Goal: Information Seeking & Learning: Learn about a topic

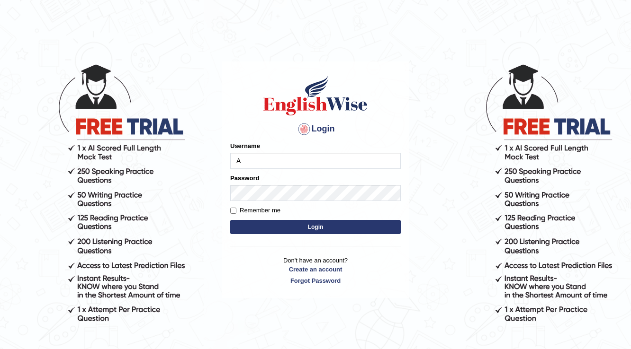
type input "Amanjot96"
click at [277, 201] on form "Please fix the following errors: Username Amanjot96 Password Remember me Login" at bounding box center [315, 189] width 170 height 95
click at [333, 227] on button "Login" at bounding box center [315, 227] width 170 height 14
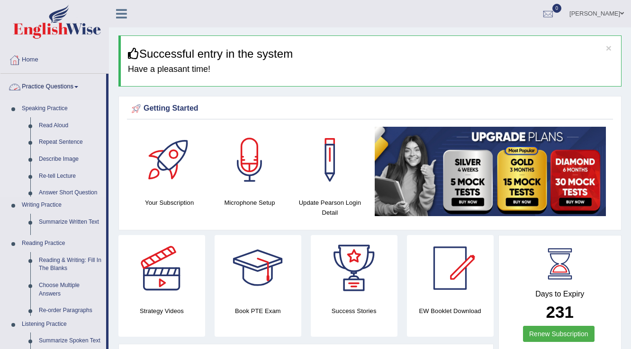
click at [36, 98] on li "Practice Questions Speaking Practice Read Aloud Repeat Sentence Describe Image …" at bounding box center [54, 260] width 108 height 372
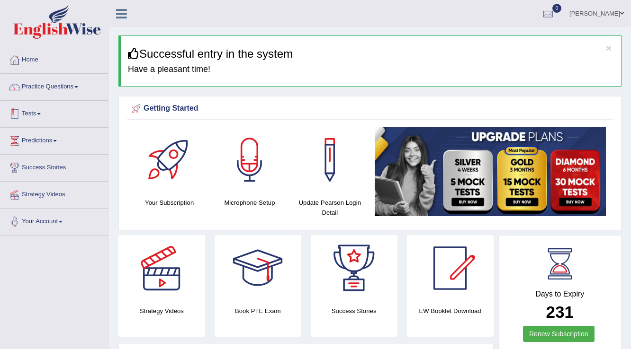
click at [34, 121] on link "Tests" at bounding box center [54, 113] width 108 height 24
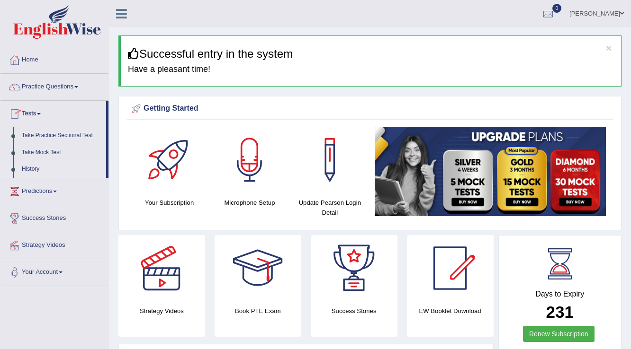
click at [40, 167] on link "History" at bounding box center [62, 169] width 89 height 17
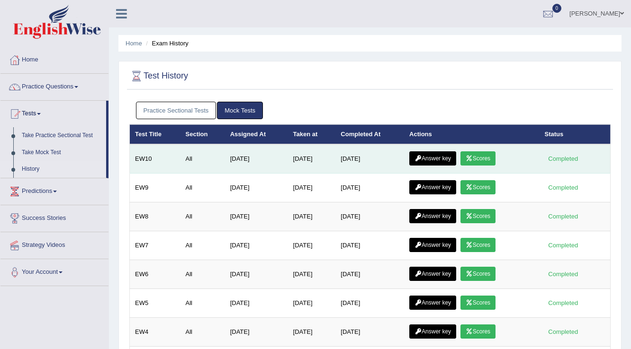
click at [437, 160] on link "Answer key" at bounding box center [432, 159] width 47 height 14
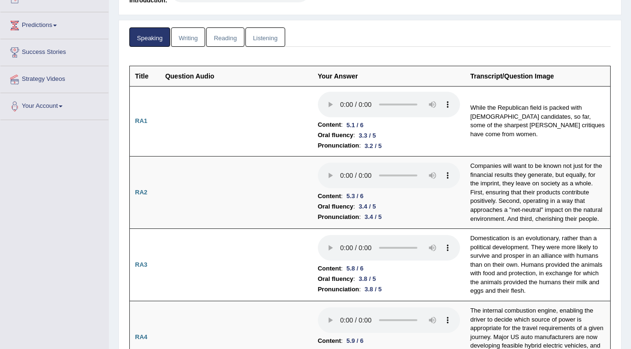
scroll to position [120, 0]
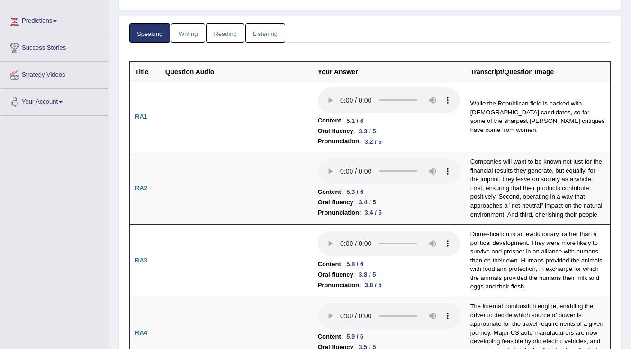
drag, startPoint x: 636, startPoint y: 28, endPoint x: 636, endPoint y: 40, distance: 11.4
click at [630, 40] on html "Toggle navigation Home Practice Questions Speaking Practice Read Aloud Repeat S…" at bounding box center [315, 54] width 631 height 349
click at [225, 38] on link "Reading" at bounding box center [225, 32] width 38 height 19
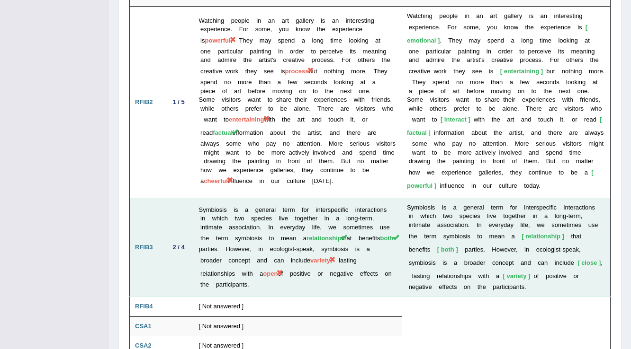
scroll to position [1836, 0]
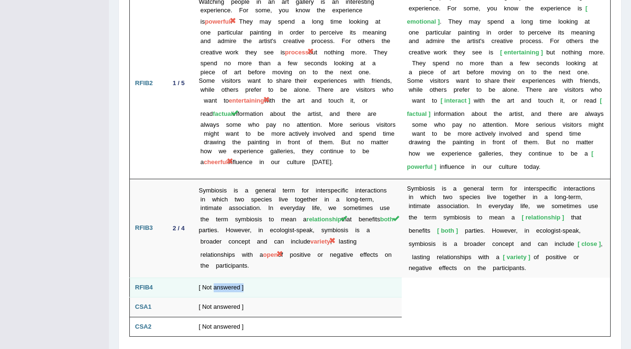
drag, startPoint x: 250, startPoint y: 254, endPoint x: 214, endPoint y: 245, distance: 37.1
click at [214, 278] on td "[ Not answered ]" at bounding box center [298, 288] width 208 height 20
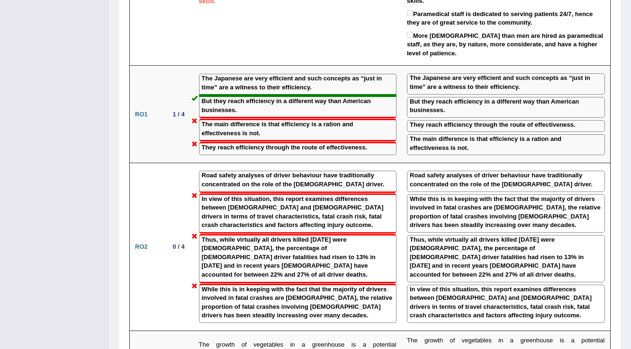
scroll to position [1268, 0]
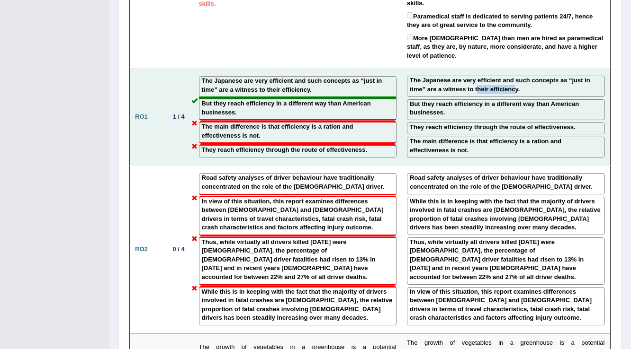
drag, startPoint x: 479, startPoint y: 65, endPoint x: 516, endPoint y: 65, distance: 37.4
click at [516, 76] on label "The Japanese are very efficient and such concepts as “just in time” are a witne…" at bounding box center [506, 85] width 192 height 18
drag, startPoint x: 458, startPoint y: 80, endPoint x: 523, endPoint y: 83, distance: 64.9
click at [523, 100] on label "But they reach efficiency in a different way than American businesses." at bounding box center [506, 109] width 192 height 18
click at [510, 100] on label "But they reach efficiency in a different way than American businesses." at bounding box center [506, 109] width 192 height 18
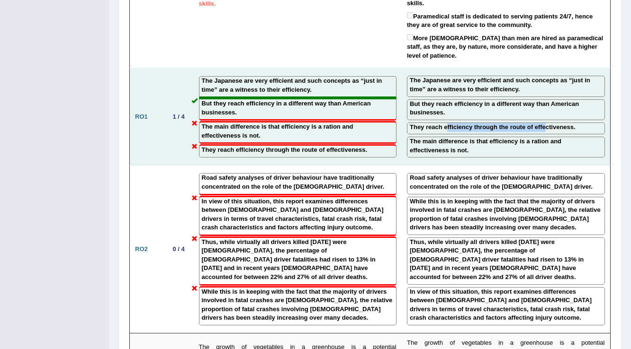
drag, startPoint x: 447, startPoint y: 100, endPoint x: 521, endPoint y: 87, distance: 74.7
click at [547, 123] on label "They reach efficiency through the route of effectiveness." at bounding box center [493, 127] width 166 height 9
drag, startPoint x: 485, startPoint y: 76, endPoint x: 522, endPoint y: 77, distance: 36.9
click at [522, 100] on label "But they reach efficiency in a different way than American businesses." at bounding box center [506, 109] width 192 height 18
drag, startPoint x: 467, startPoint y: 100, endPoint x: 525, endPoint y: 100, distance: 57.8
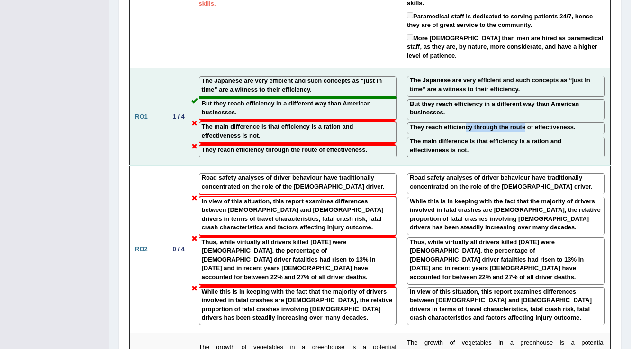
click at [525, 123] on label "They reach efficiency through the route of effectiveness." at bounding box center [493, 127] width 166 height 9
drag, startPoint x: 473, startPoint y: 114, endPoint x: 449, endPoint y: 114, distance: 23.7
click at [472, 137] on label "The main difference is that efficiency is a ration and effectiveness is not." at bounding box center [506, 146] width 192 height 18
drag, startPoint x: 449, startPoint y: 114, endPoint x: 479, endPoint y: 126, distance: 32.3
click at [479, 137] on label "The main difference is that efficiency is a ration and effectiveness is not." at bounding box center [506, 146] width 192 height 18
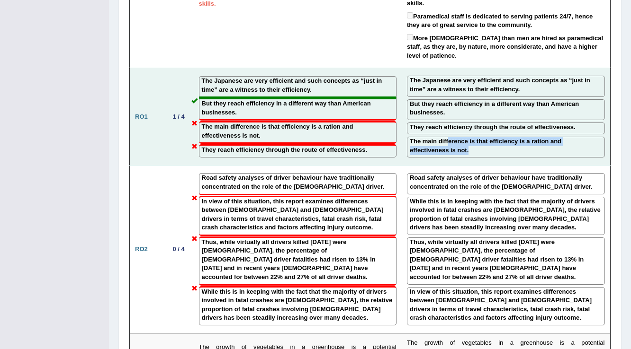
click at [484, 137] on label "The main difference is that efficiency is a ration and effectiveness is not." at bounding box center [506, 146] width 192 height 18
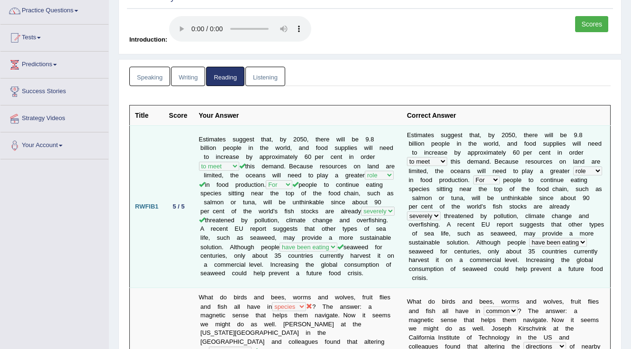
scroll to position [0, 0]
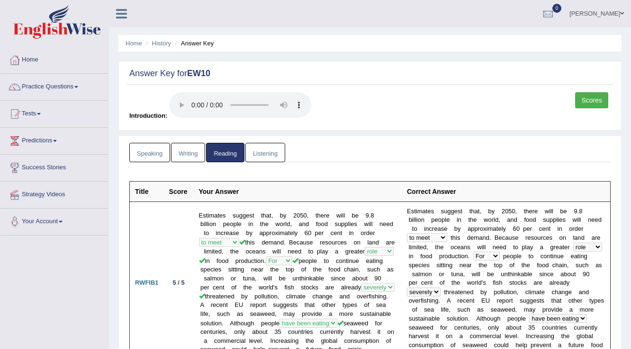
click at [267, 157] on link "Listening" at bounding box center [265, 152] width 40 height 19
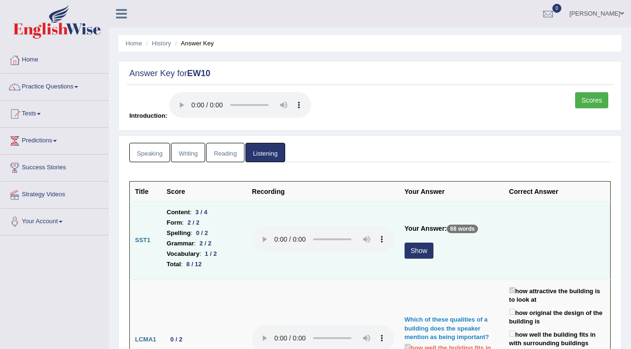
click at [428, 248] on button "Show" at bounding box center [418, 251] width 29 height 16
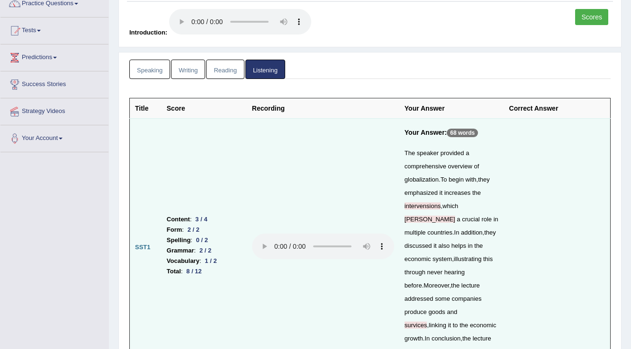
scroll to position [189, 0]
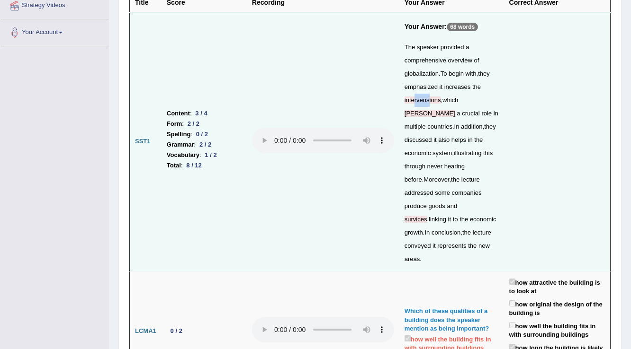
drag, startPoint x: 428, startPoint y: 98, endPoint x: 414, endPoint y: 102, distance: 14.2
click at [414, 102] on div "The speaker provided a comprehensive overview of globalization . To begin with …" at bounding box center [451, 153] width 94 height 225
drag, startPoint x: 418, startPoint y: 203, endPoint x: 399, endPoint y: 201, distance: 18.6
click at [400, 203] on td "Your Answer: 68 words The speaker provided a comprehensive overview of globaliz…" at bounding box center [451, 141] width 105 height 259
click at [412, 156] on div "The speaker provided a comprehensive overview of globalization . To begin with …" at bounding box center [451, 153] width 94 height 225
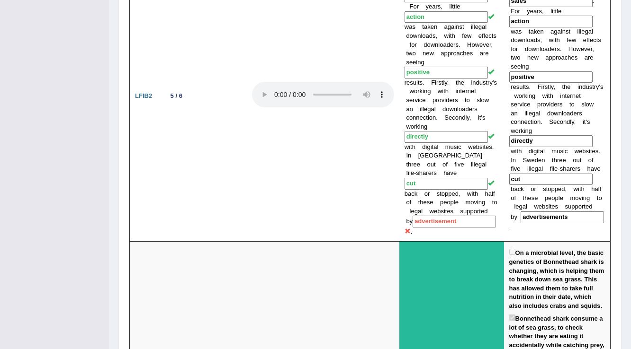
scroll to position [1136, 0]
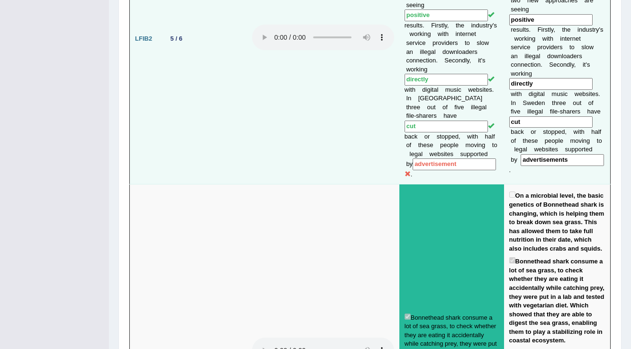
click at [458, 159] on input "advertisement" at bounding box center [453, 165] width 83 height 12
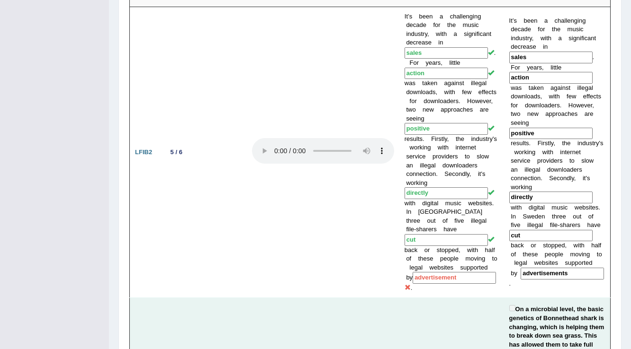
scroll to position [1023, 0]
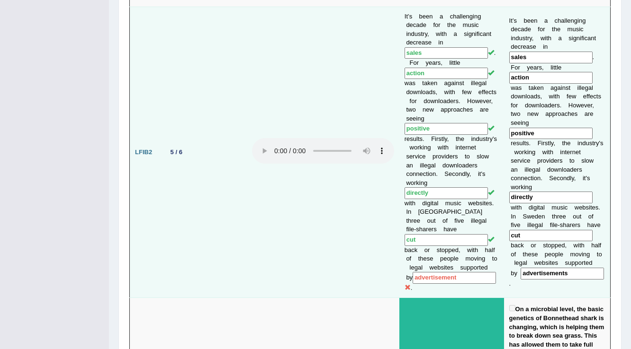
click at [450, 272] on input "advertisement" at bounding box center [453, 278] width 83 height 12
click at [564, 268] on input "advertisements" at bounding box center [561, 274] width 83 height 12
drag, startPoint x: 561, startPoint y: 212, endPoint x: 550, endPoint y: 212, distance: 10.9
click at [550, 268] on input "advertisements" at bounding box center [561, 274] width 83 height 12
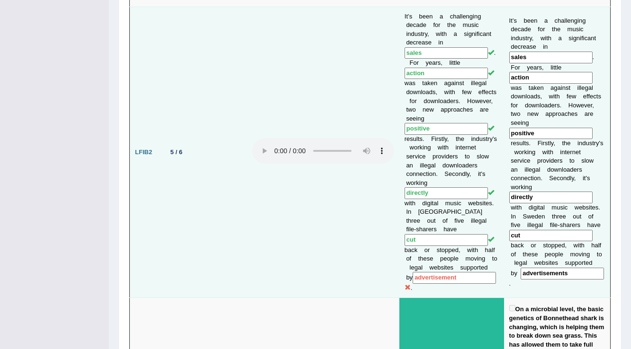
click at [465, 206] on td "It’s been a challenging decade for the music industry, with a significant decre…" at bounding box center [451, 153] width 105 height 292
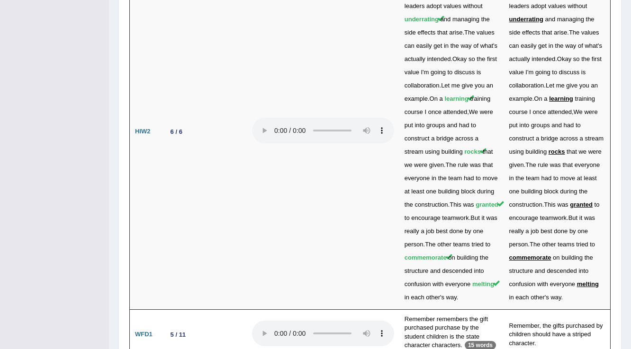
scroll to position [2769, 0]
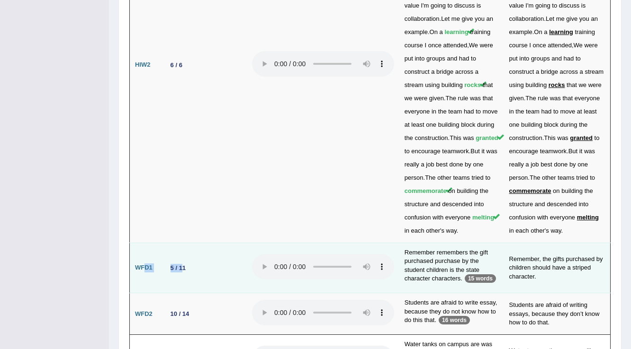
drag, startPoint x: 183, startPoint y: 183, endPoint x: 143, endPoint y: 183, distance: 40.2
click at [143, 243] on tr "WFD1 5 / 11 Remember remembers the gift purchased purchase by the student child…" at bounding box center [370, 268] width 481 height 51
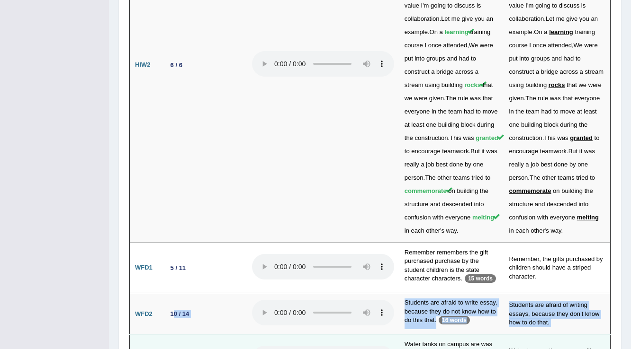
drag, startPoint x: 174, startPoint y: 229, endPoint x: 184, endPoint y: 260, distance: 32.2
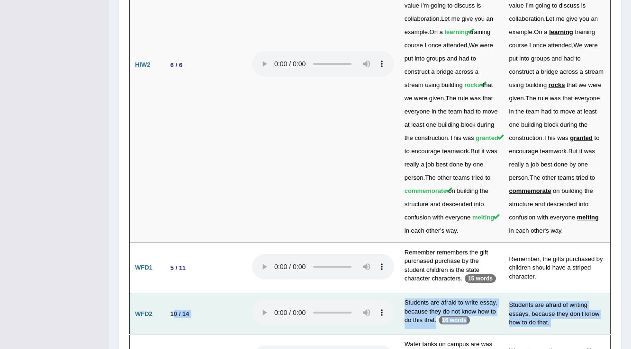
click at [213, 294] on td "10 / 14" at bounding box center [203, 315] width 85 height 42
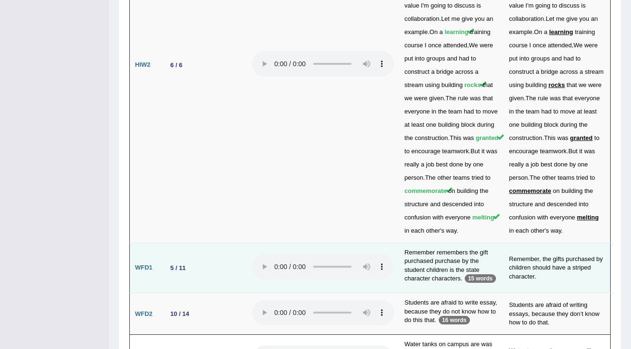
click at [427, 243] on td "Remember remembers the gift purchased purchase by the student children is the s…" at bounding box center [451, 268] width 105 height 51
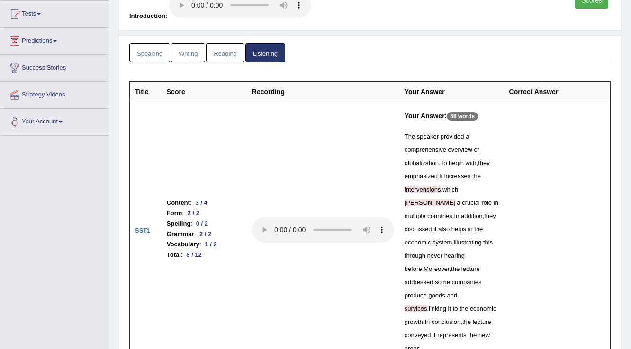
scroll to position [3, 0]
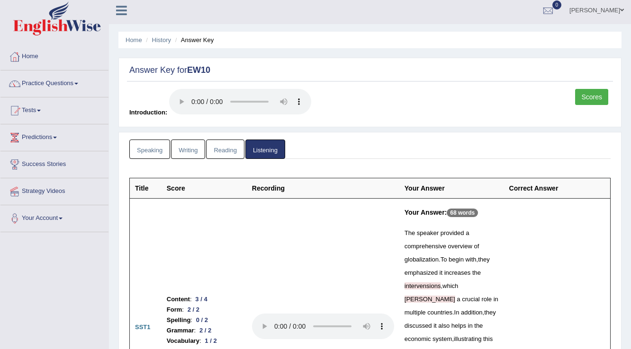
click at [218, 152] on link "Reading" at bounding box center [225, 149] width 38 height 19
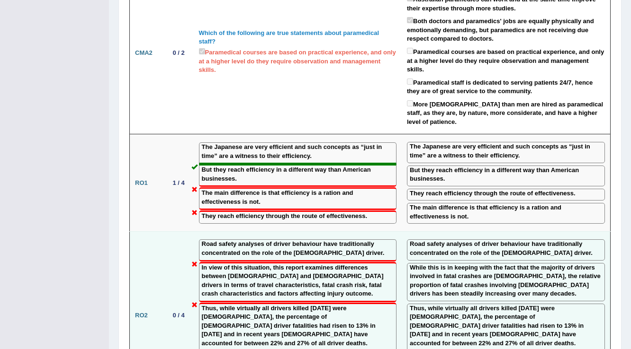
scroll to position [1216, 0]
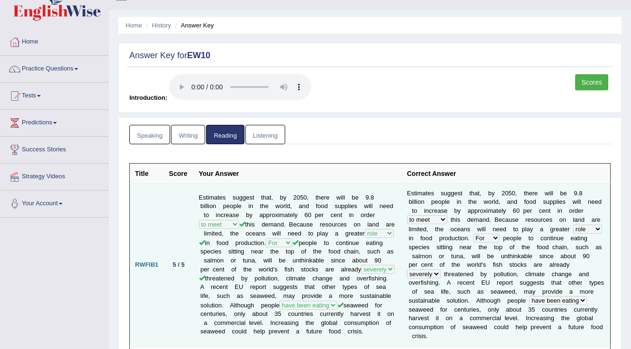
scroll to position [0, 0]
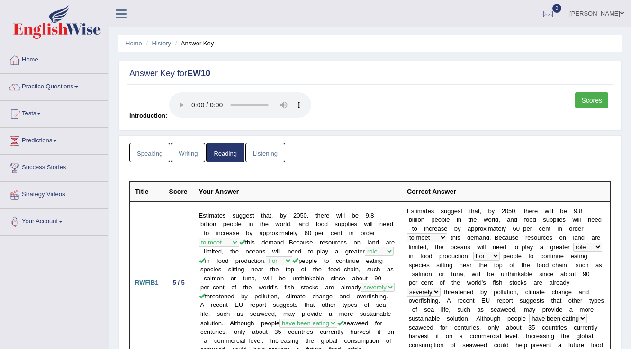
click at [275, 151] on link "Listening" at bounding box center [265, 152] width 40 height 19
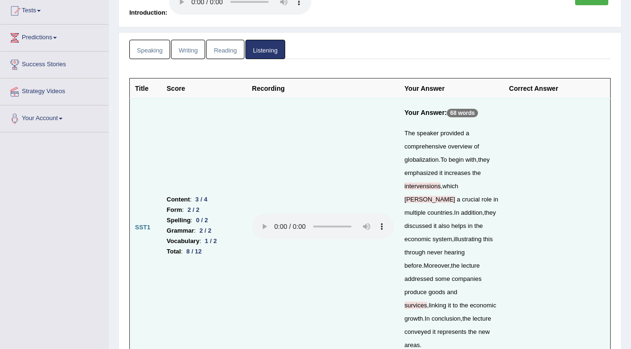
scroll to position [117, 0]
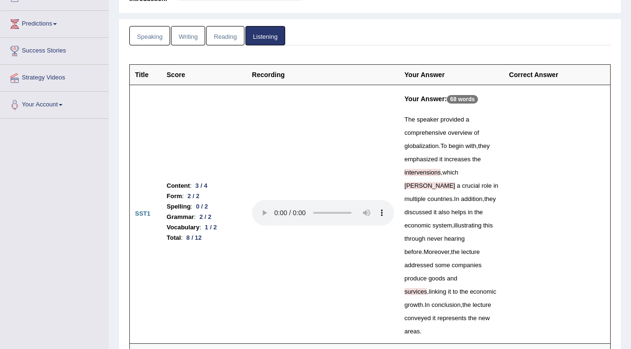
click at [194, 44] on link "Writing" at bounding box center [188, 35] width 34 height 19
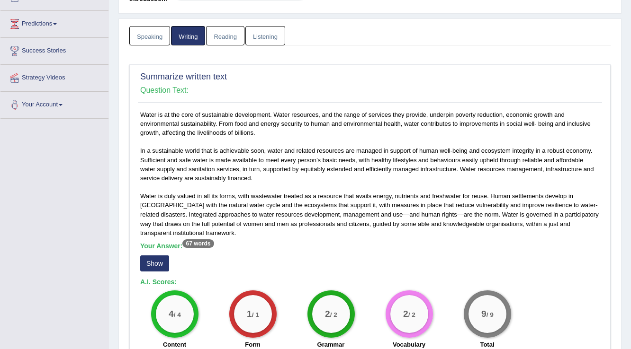
click at [158, 40] on link "Speaking" at bounding box center [149, 35] width 41 height 19
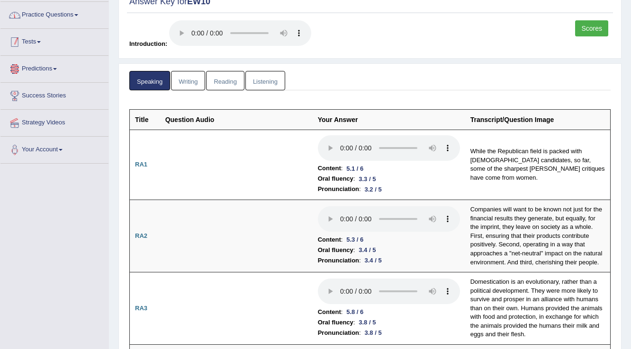
scroll to position [27, 0]
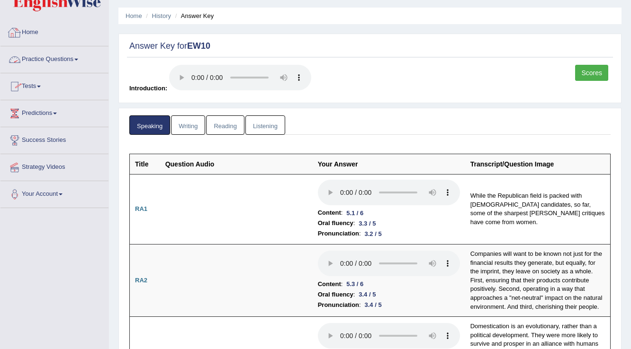
click at [28, 33] on link "Home" at bounding box center [54, 31] width 108 height 24
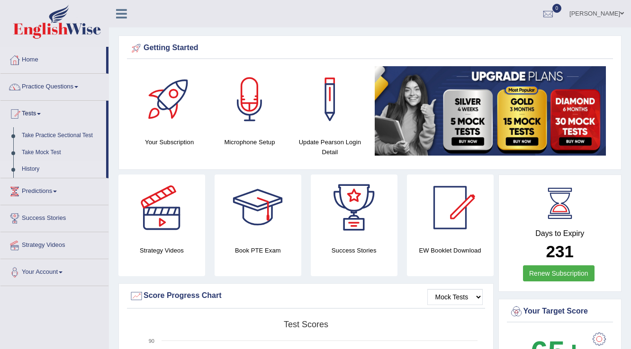
click at [34, 168] on link "History" at bounding box center [62, 169] width 89 height 17
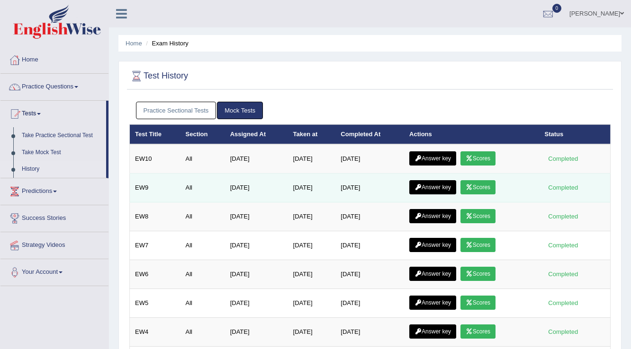
click at [468, 187] on link "Scores" at bounding box center [477, 187] width 35 height 14
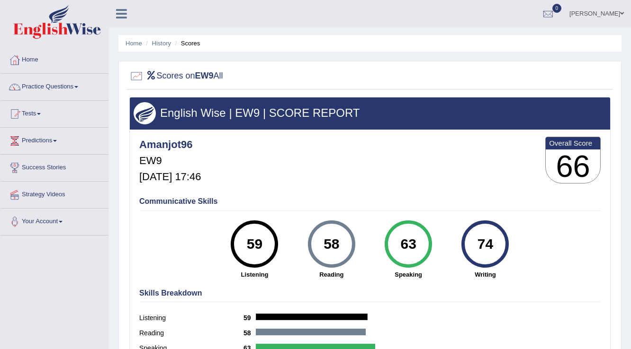
click at [39, 116] on link "Tests" at bounding box center [54, 113] width 108 height 24
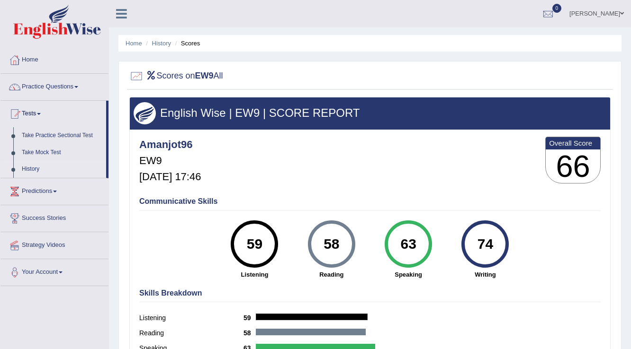
click at [36, 166] on link "History" at bounding box center [62, 169] width 89 height 17
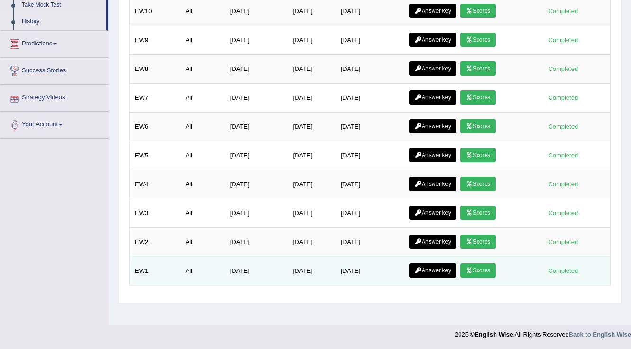
click at [473, 268] on icon at bounding box center [468, 271] width 7 height 6
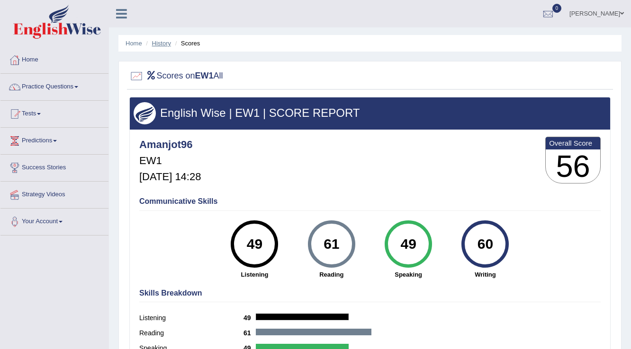
click at [164, 42] on link "History" at bounding box center [161, 43] width 19 height 7
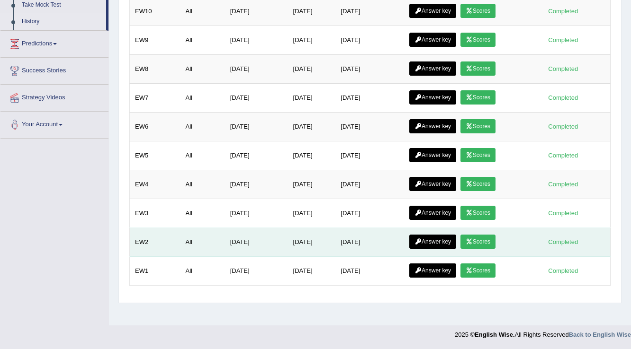
click at [479, 239] on link "Scores" at bounding box center [477, 242] width 35 height 14
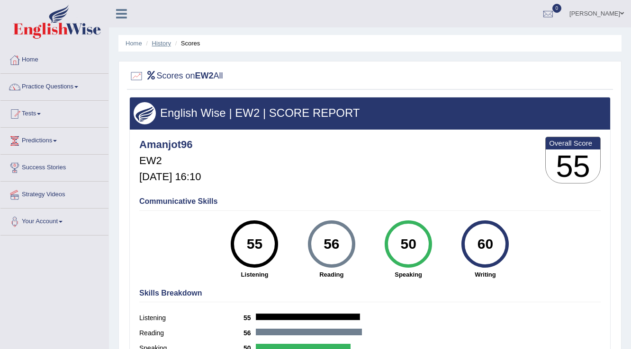
click at [155, 41] on link "History" at bounding box center [161, 43] width 19 height 7
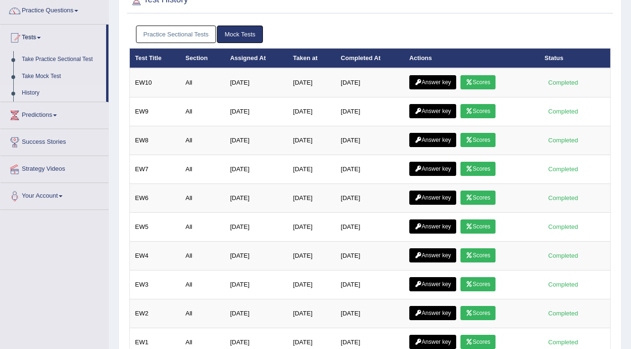
scroll to position [148, 0]
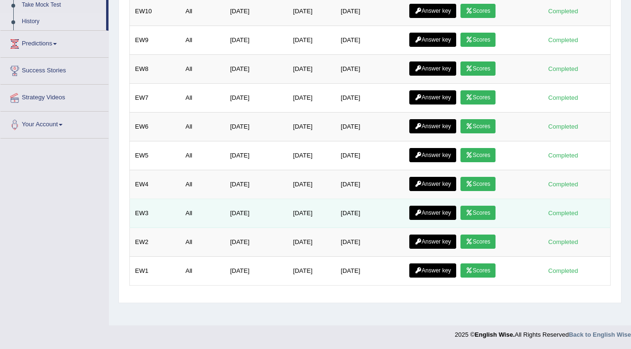
click at [482, 211] on link "Scores" at bounding box center [477, 213] width 35 height 14
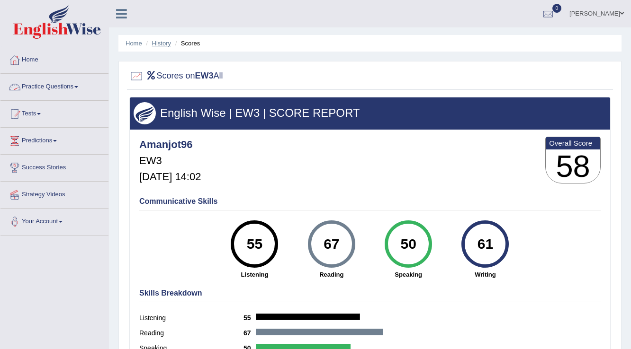
click at [165, 41] on link "History" at bounding box center [161, 43] width 19 height 7
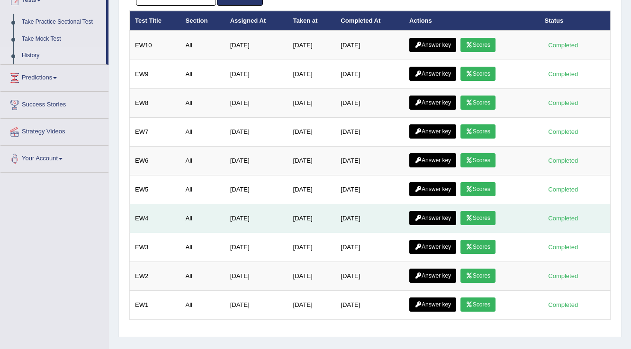
click at [470, 216] on icon at bounding box center [468, 218] width 7 height 6
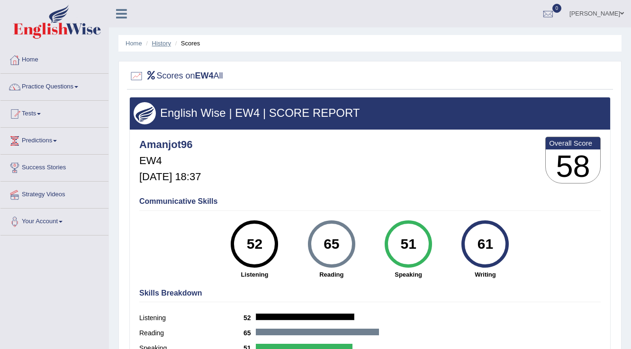
click at [161, 45] on link "History" at bounding box center [161, 43] width 19 height 7
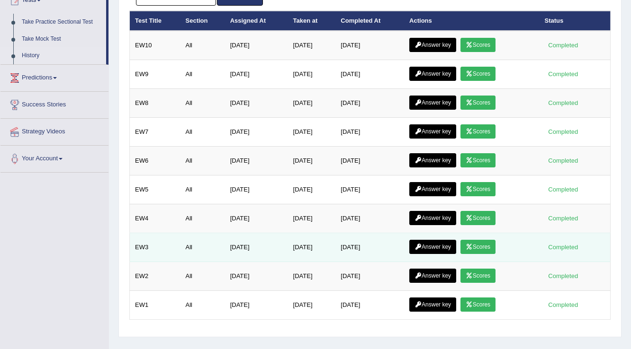
scroll to position [148, 0]
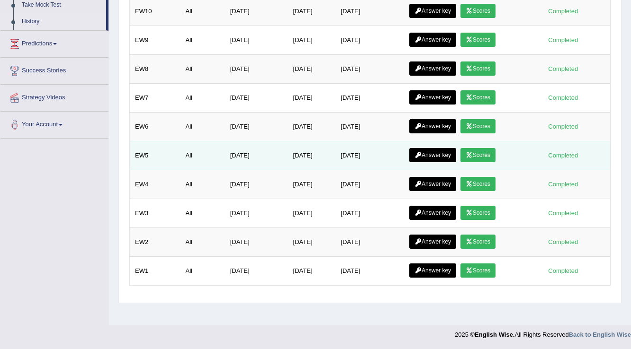
click at [479, 152] on link "Scores" at bounding box center [477, 155] width 35 height 14
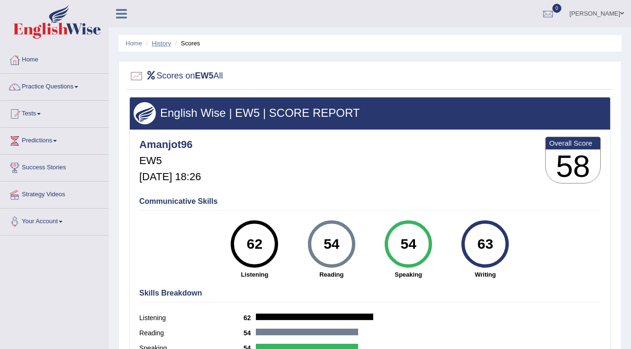
click at [166, 43] on link "History" at bounding box center [161, 43] width 19 height 7
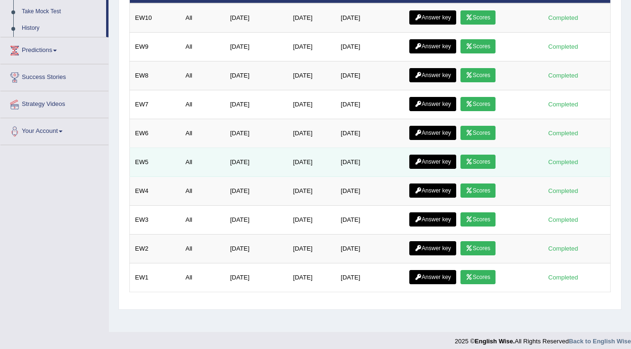
scroll to position [148, 0]
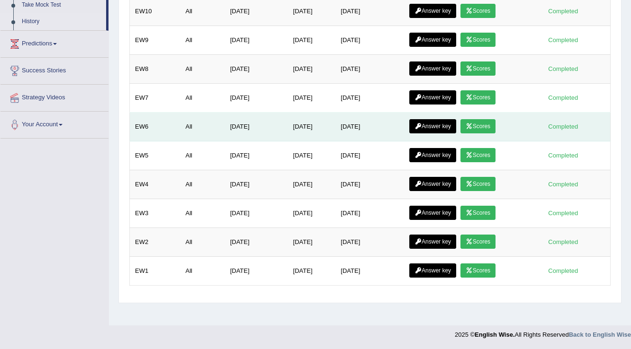
click at [473, 125] on icon at bounding box center [468, 127] width 7 height 6
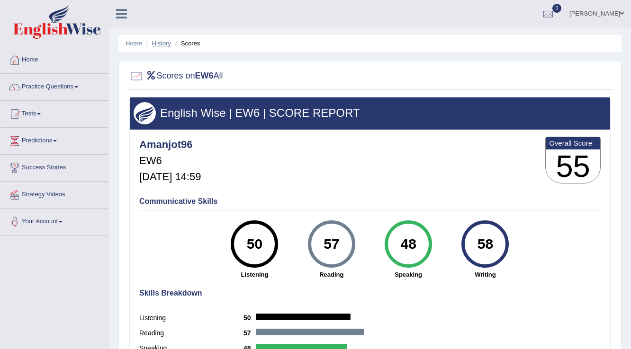
click at [163, 44] on link "History" at bounding box center [161, 43] width 19 height 7
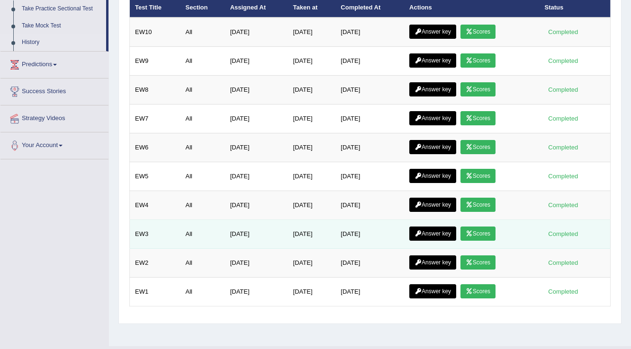
scroll to position [110, 0]
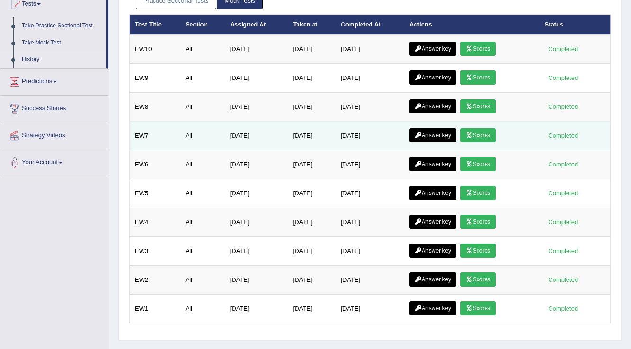
click at [475, 138] on link "Scores" at bounding box center [477, 135] width 35 height 14
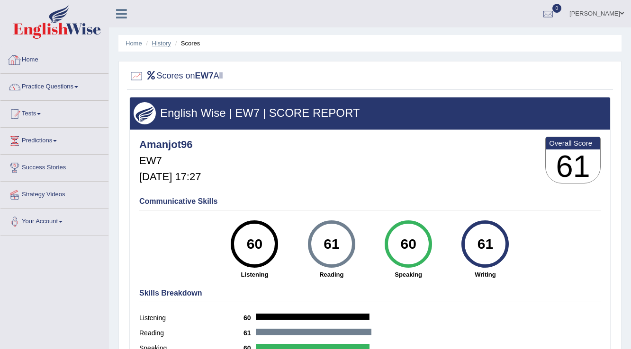
click at [161, 44] on link "History" at bounding box center [161, 43] width 19 height 7
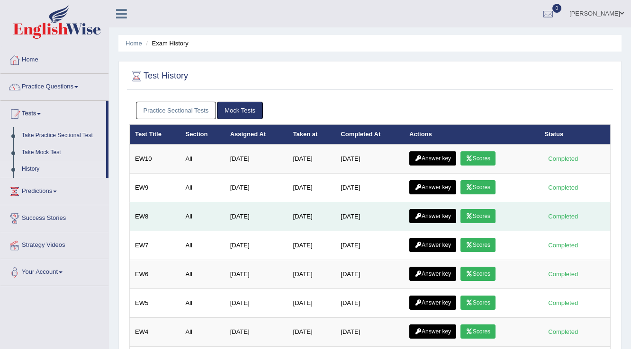
click at [490, 214] on link "Scores" at bounding box center [477, 216] width 35 height 14
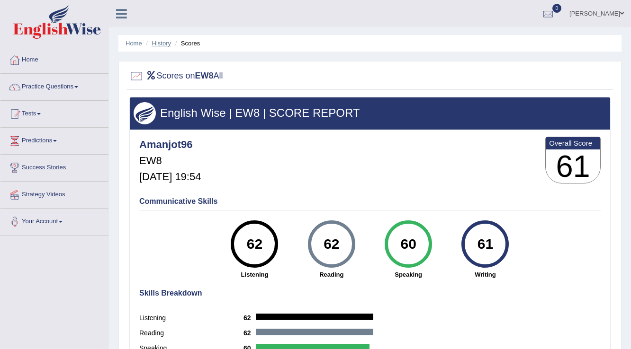
click at [168, 44] on link "History" at bounding box center [161, 43] width 19 height 7
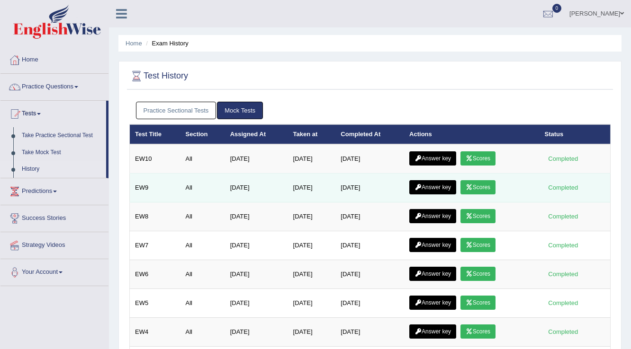
click at [486, 189] on link "Scores" at bounding box center [477, 187] width 35 height 14
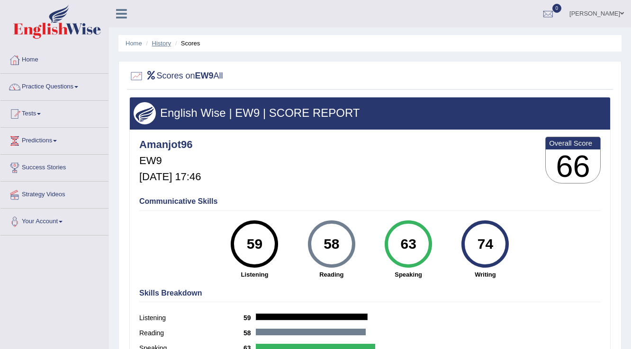
click at [154, 42] on link "History" at bounding box center [161, 43] width 19 height 7
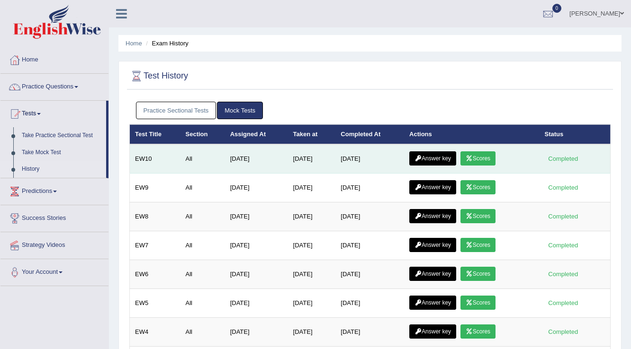
click at [477, 158] on link "Scores" at bounding box center [477, 159] width 35 height 14
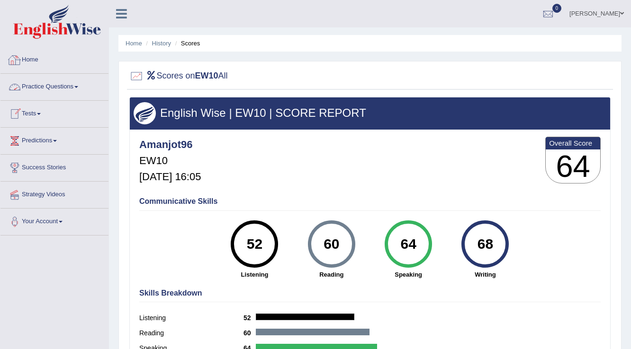
click at [27, 57] on link "Home" at bounding box center [54, 59] width 108 height 24
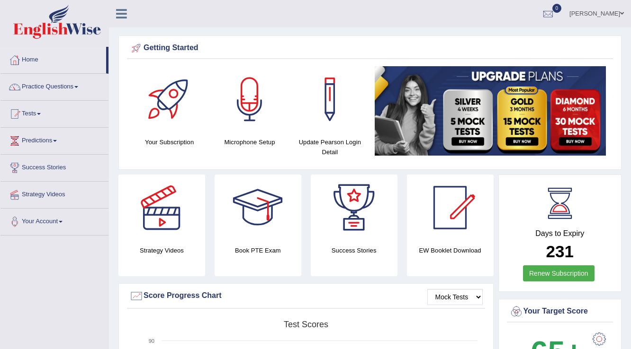
click at [599, 12] on link "Amanjot Kaur" at bounding box center [596, 12] width 69 height 25
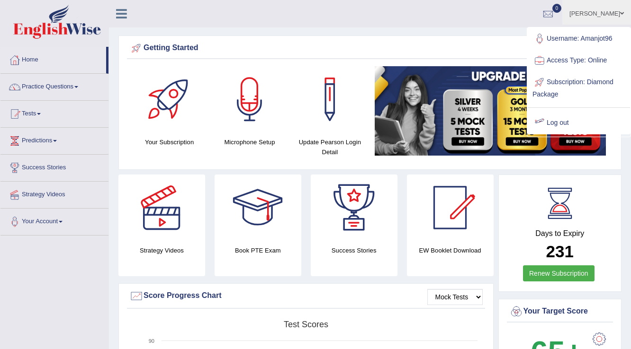
click at [570, 116] on link "Log out" at bounding box center [578, 123] width 102 height 22
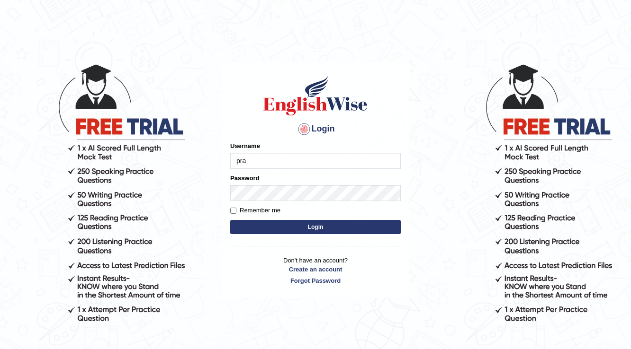
type input "prabhhsiimransingh"
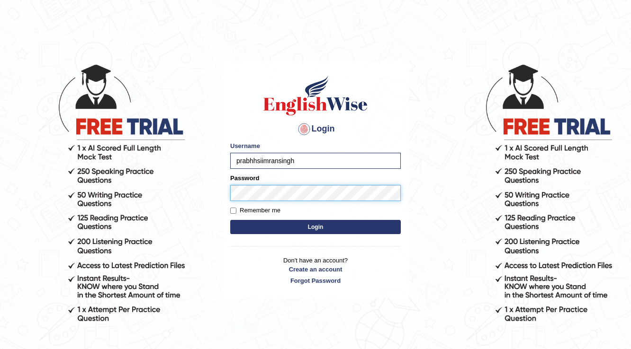
click at [230, 220] on button "Login" at bounding box center [315, 227] width 170 height 14
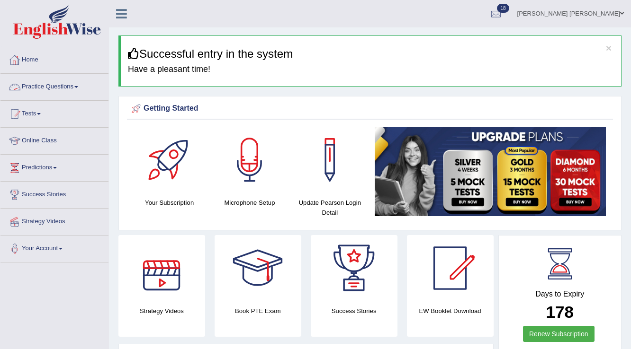
click at [69, 85] on link "Practice Questions" at bounding box center [54, 86] width 108 height 24
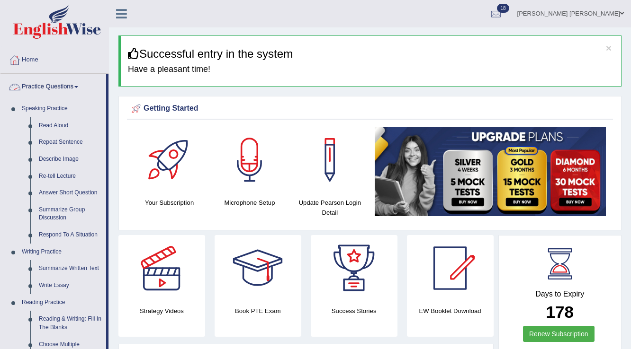
click at [59, 87] on link "Practice Questions" at bounding box center [53, 86] width 106 height 24
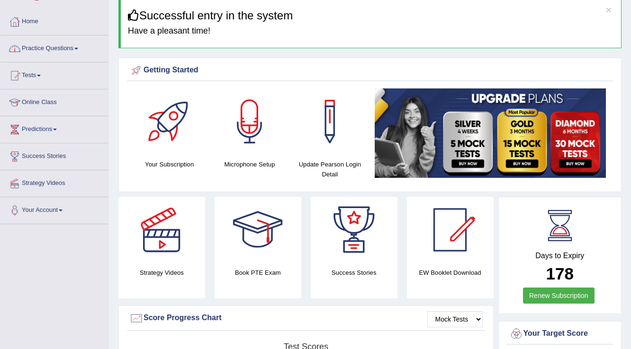
scroll to position [76, 0]
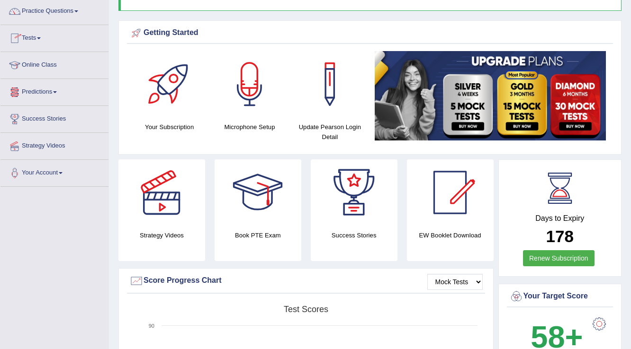
click at [38, 36] on link "Tests" at bounding box center [54, 37] width 108 height 24
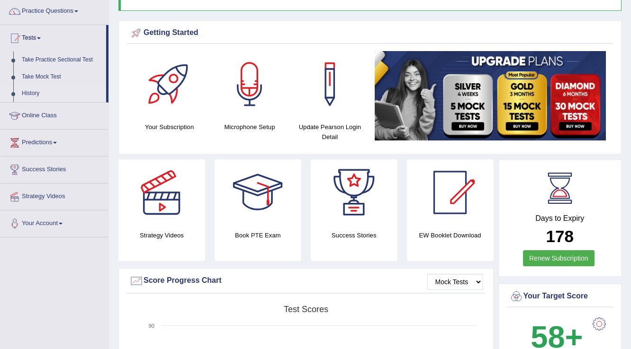
click at [32, 91] on link "History" at bounding box center [62, 93] width 89 height 17
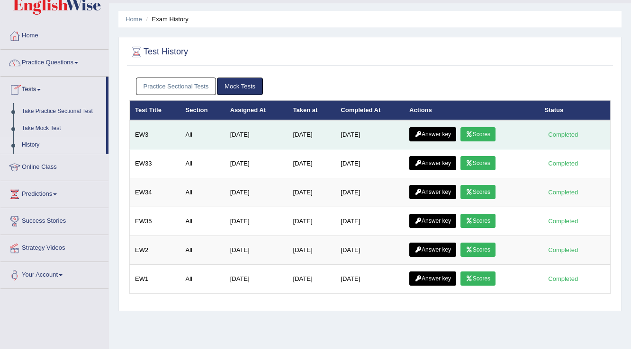
scroll to position [38, 0]
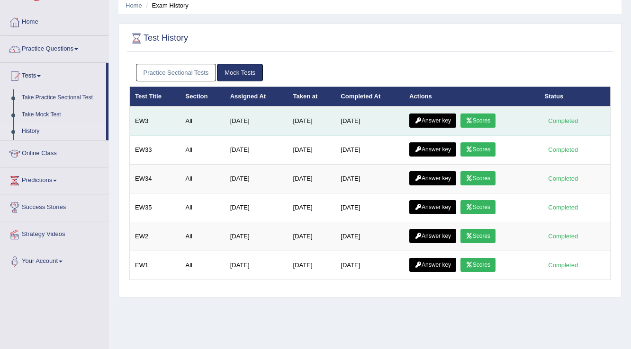
click at [490, 117] on link "Scores" at bounding box center [477, 121] width 35 height 14
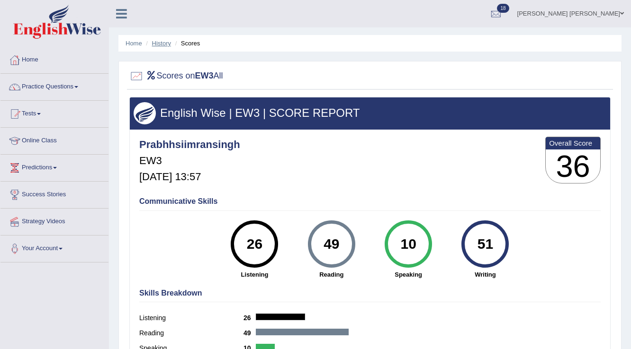
click at [163, 43] on link "History" at bounding box center [161, 43] width 19 height 7
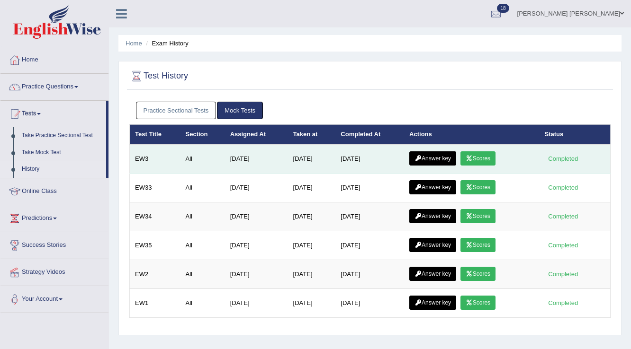
click at [424, 160] on link "Answer key" at bounding box center [432, 159] width 47 height 14
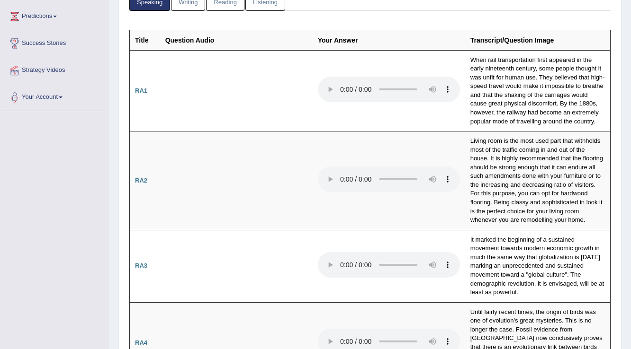
scroll to position [76, 0]
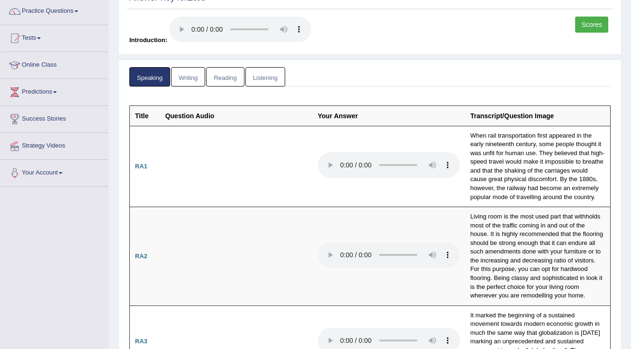
click at [593, 27] on link "Scores" at bounding box center [591, 25] width 33 height 16
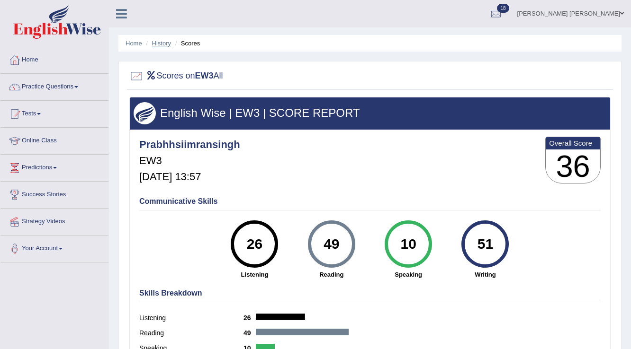
click at [167, 44] on link "History" at bounding box center [161, 43] width 19 height 7
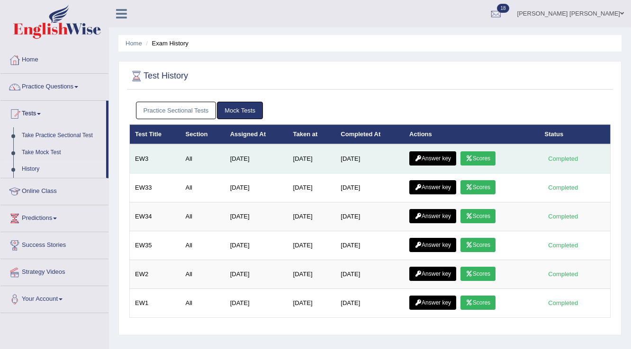
click at [435, 160] on link "Answer key" at bounding box center [432, 159] width 47 height 14
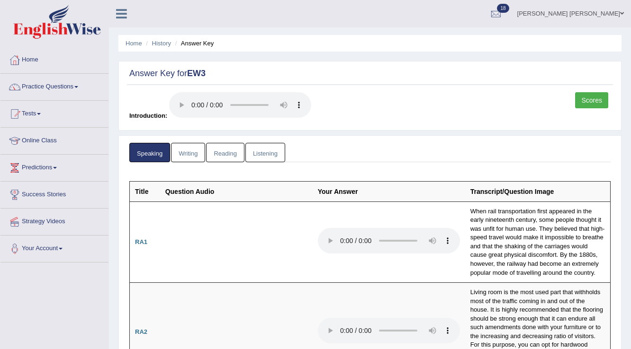
click at [220, 153] on link "Reading" at bounding box center [225, 152] width 38 height 19
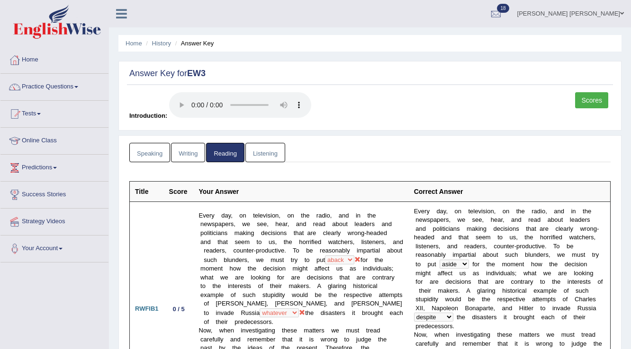
click at [180, 155] on link "Writing" at bounding box center [188, 152] width 34 height 19
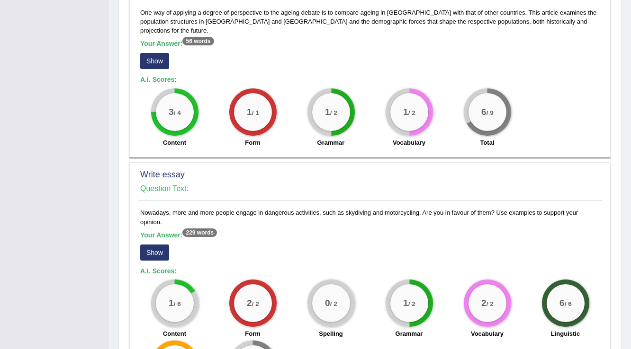
scroll to position [702, 0]
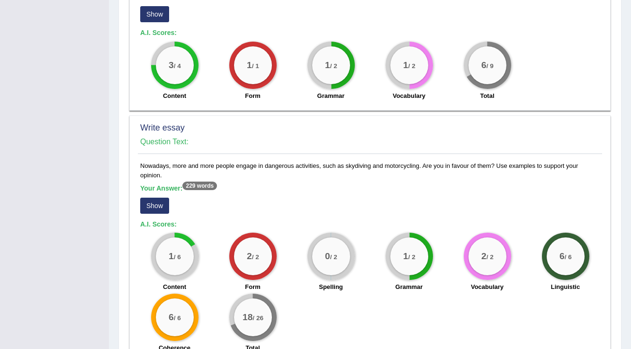
click at [155, 198] on button "Show" at bounding box center [154, 206] width 29 height 16
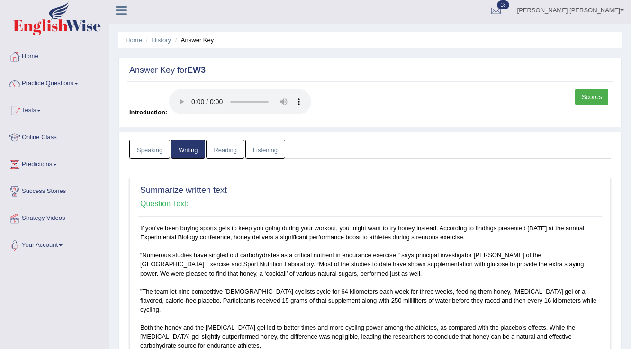
scroll to position [0, 0]
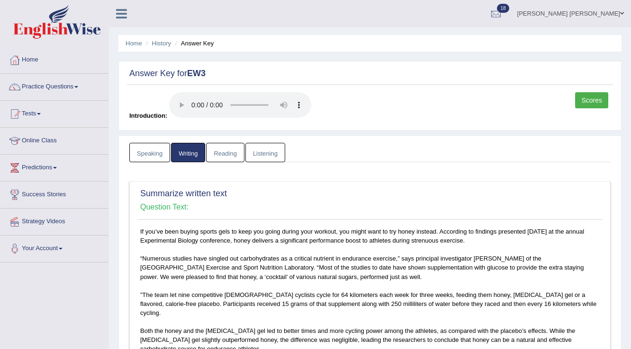
click at [267, 160] on link "Listening" at bounding box center [265, 152] width 40 height 19
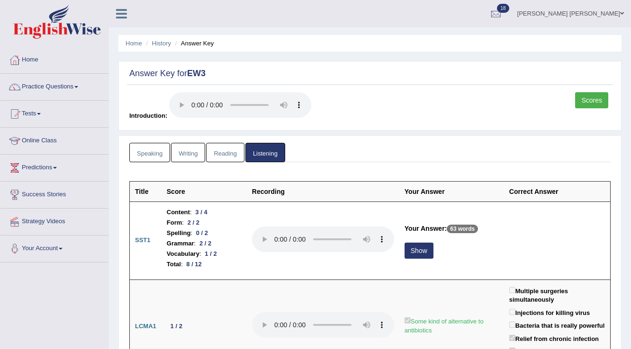
click at [212, 155] on link "Reading" at bounding box center [225, 152] width 38 height 19
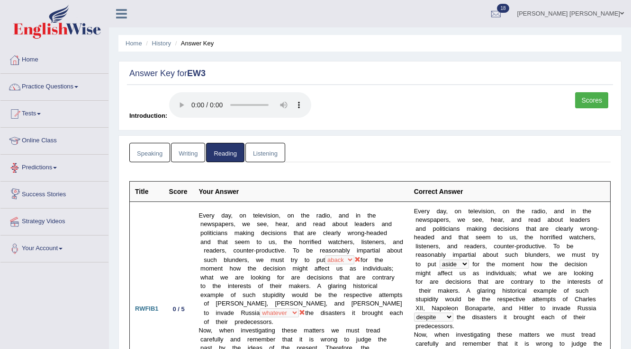
click at [44, 172] on link "Predictions" at bounding box center [54, 167] width 108 height 24
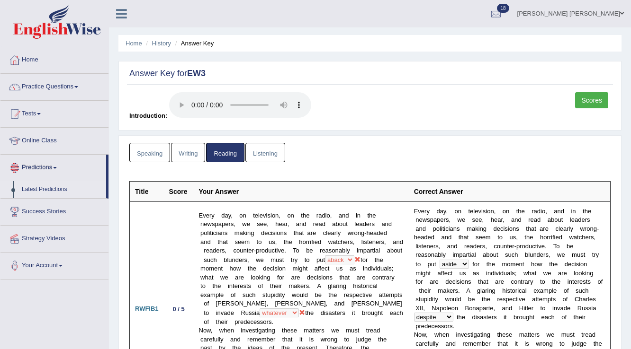
click at [48, 186] on link "Latest Predictions" at bounding box center [62, 189] width 89 height 17
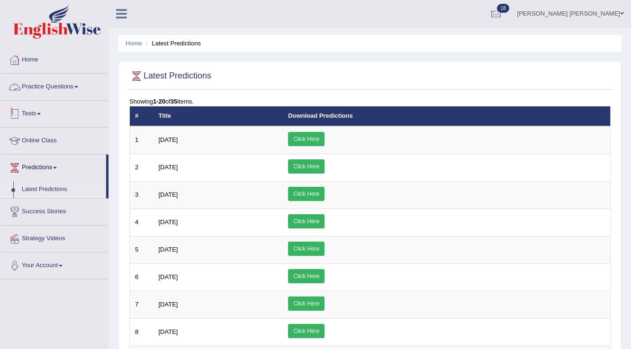
click at [39, 110] on link "Tests" at bounding box center [54, 113] width 108 height 24
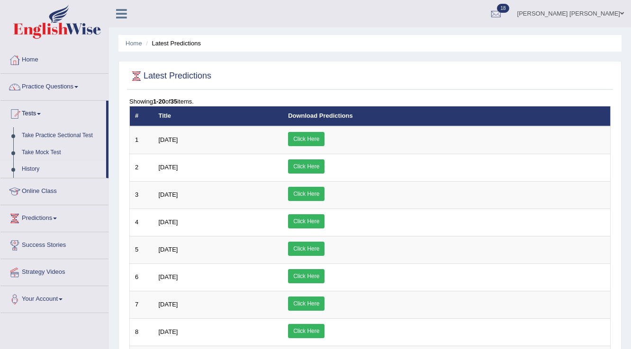
click at [30, 168] on link "History" at bounding box center [62, 169] width 89 height 17
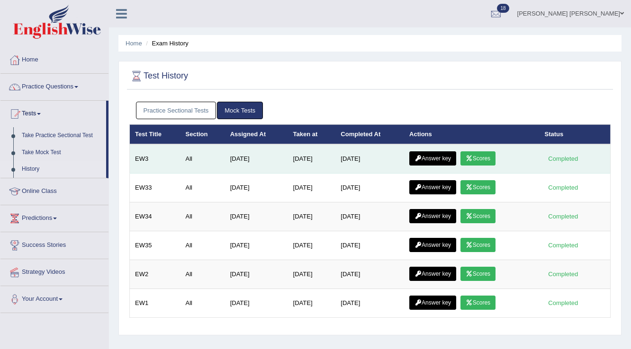
click at [434, 158] on link "Answer key" at bounding box center [432, 159] width 47 height 14
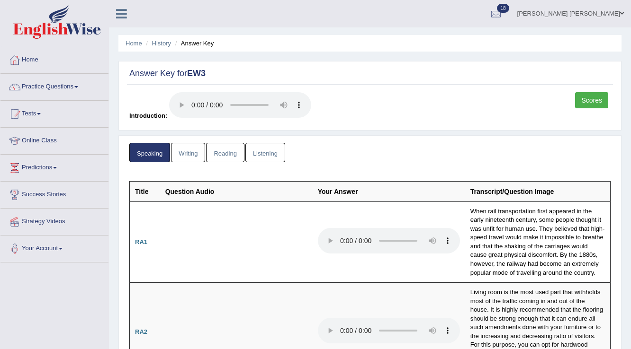
click at [189, 153] on link "Writing" at bounding box center [188, 152] width 34 height 19
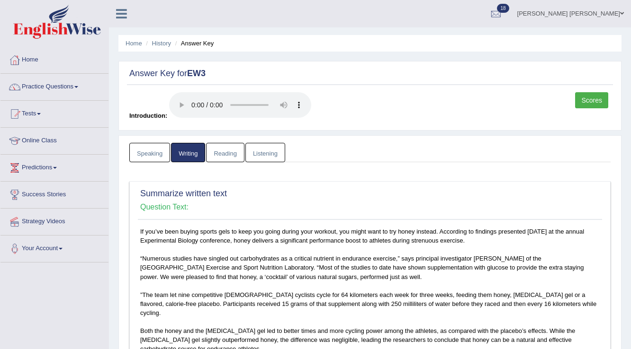
click at [224, 153] on link "Reading" at bounding box center [225, 152] width 38 height 19
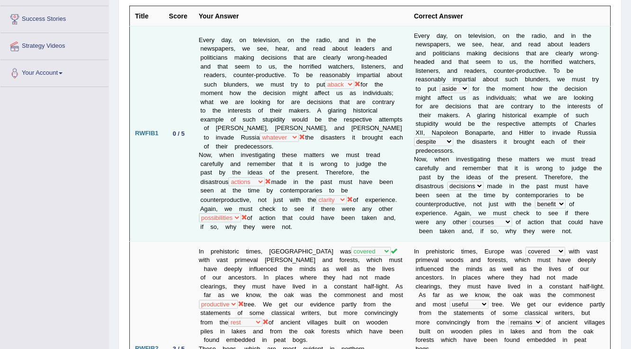
scroll to position [189, 0]
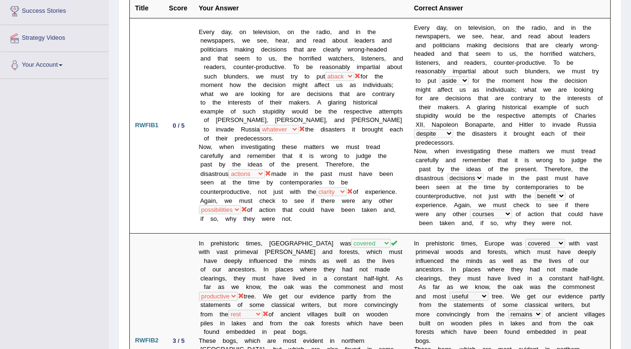
scroll to position [27, 0]
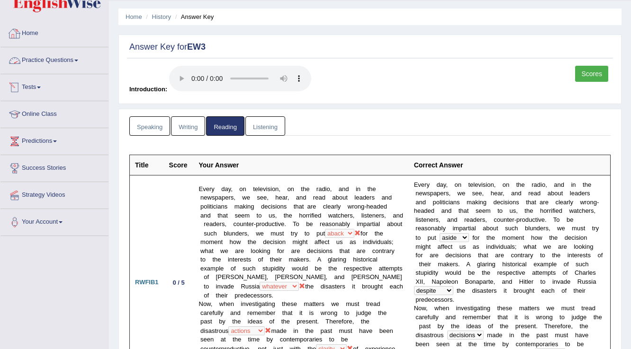
click at [41, 86] on link "Tests" at bounding box center [54, 86] width 108 height 24
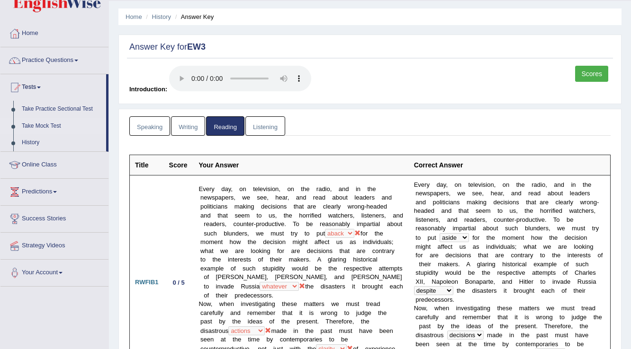
click at [52, 123] on link "Take Mock Test" at bounding box center [62, 126] width 89 height 17
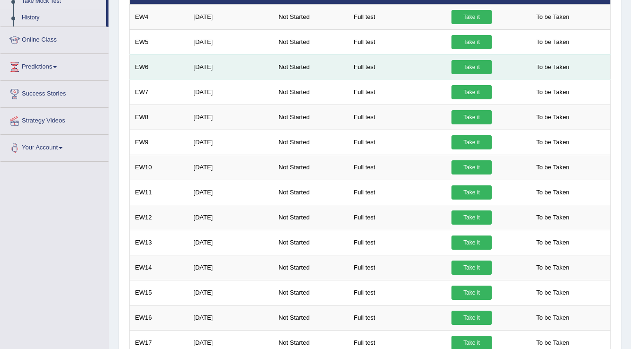
scroll to position [38, 0]
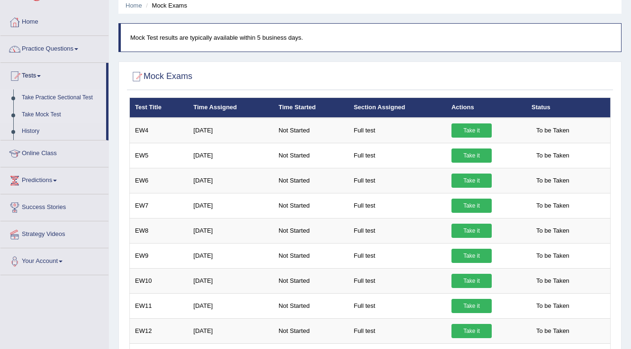
click at [80, 97] on link "Take Practice Sectional Test" at bounding box center [62, 97] width 89 height 17
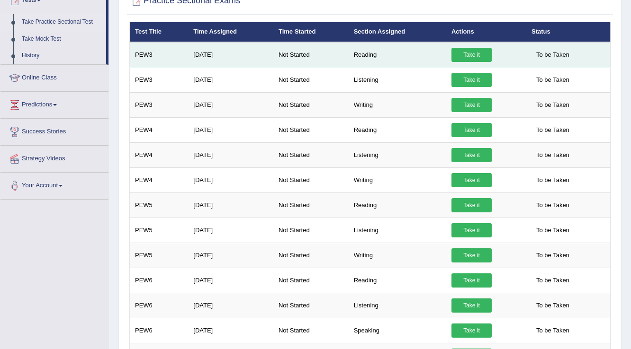
click at [469, 53] on link "Take it" at bounding box center [471, 55] width 40 height 14
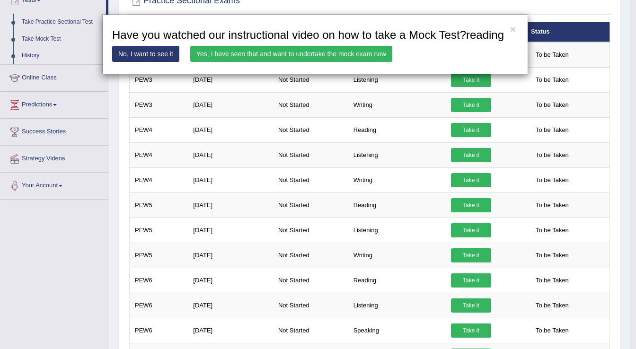
click at [373, 52] on link "Yes, I have seen that and want to undertake the mock exam now" at bounding box center [291, 54] width 202 height 16
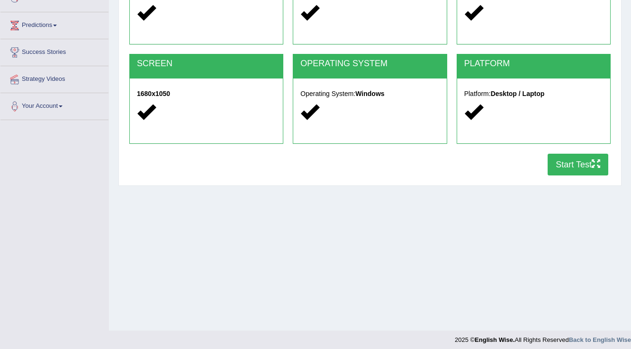
scroll to position [148, 0]
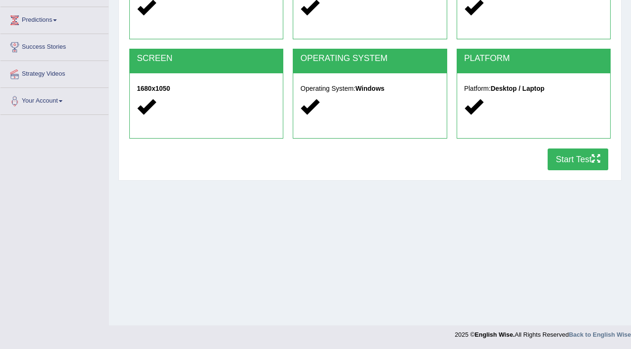
click at [568, 156] on button "Start Test" at bounding box center [577, 160] width 61 height 22
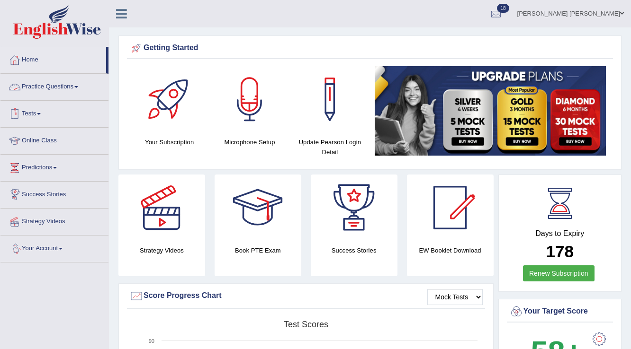
click at [49, 84] on link "Practice Questions" at bounding box center [54, 86] width 108 height 24
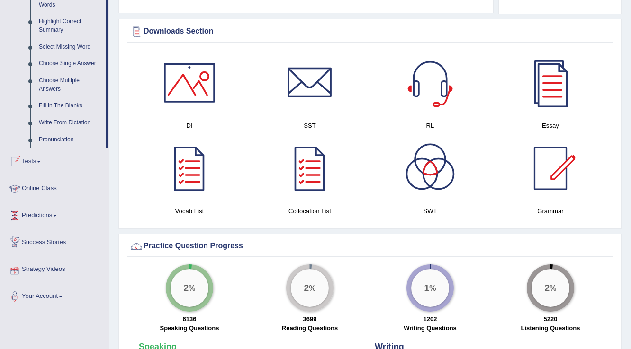
scroll to position [455, 0]
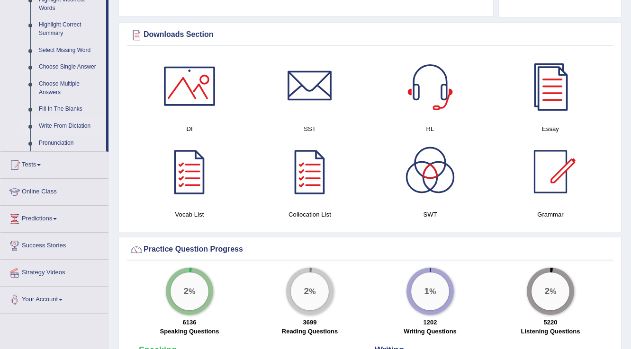
click at [64, 125] on link "Write From Dictation" at bounding box center [71, 126] width 72 height 17
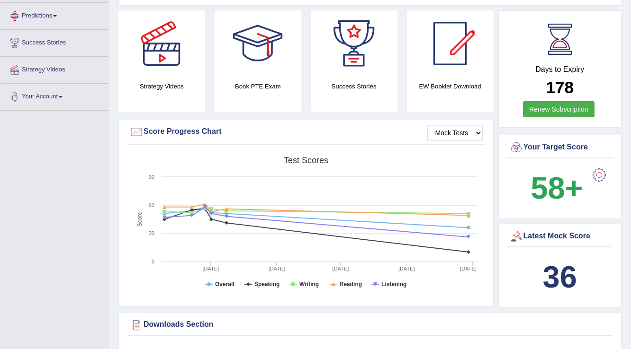
scroll to position [177, 0]
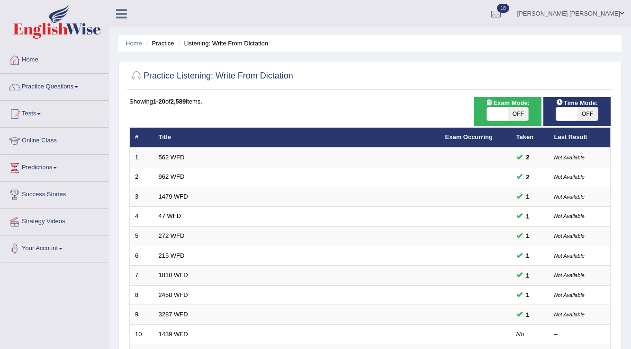
click at [510, 114] on span "OFF" at bounding box center [518, 113] width 21 height 13
checkbox input "true"
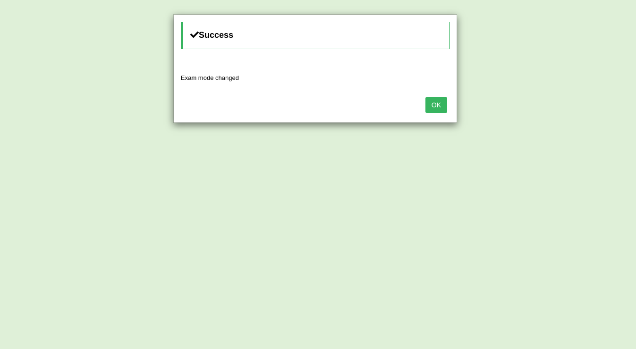
click at [447, 109] on button "OK" at bounding box center [437, 105] width 22 height 16
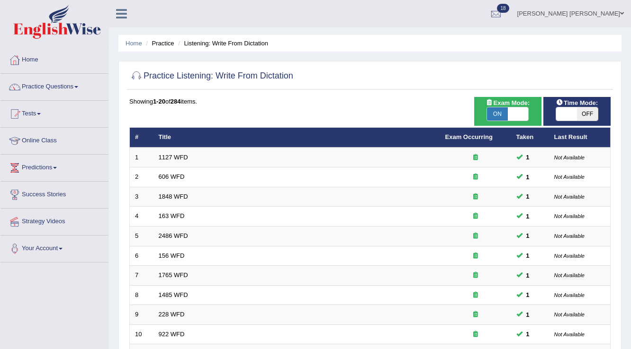
click at [581, 112] on span "OFF" at bounding box center [587, 113] width 21 height 13
checkbox input "true"
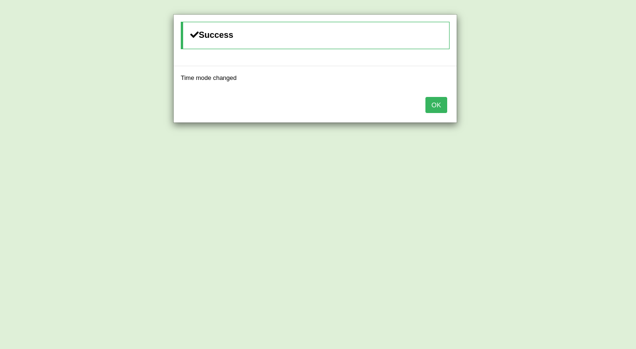
click at [440, 110] on button "OK" at bounding box center [437, 105] width 22 height 16
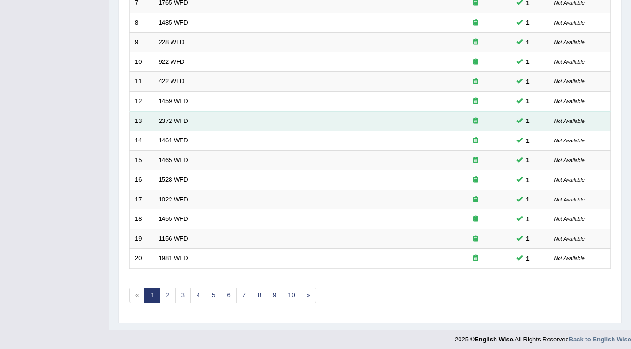
scroll to position [275, 0]
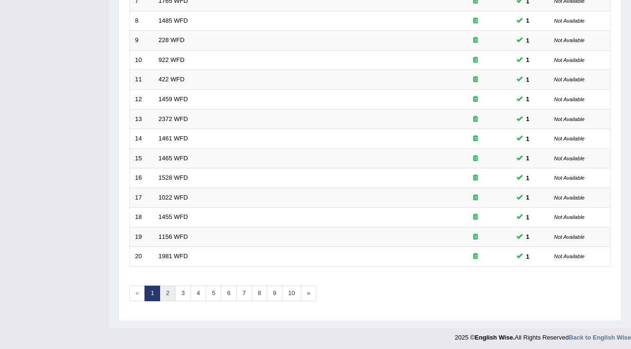
click at [168, 292] on link "2" at bounding box center [168, 294] width 16 height 16
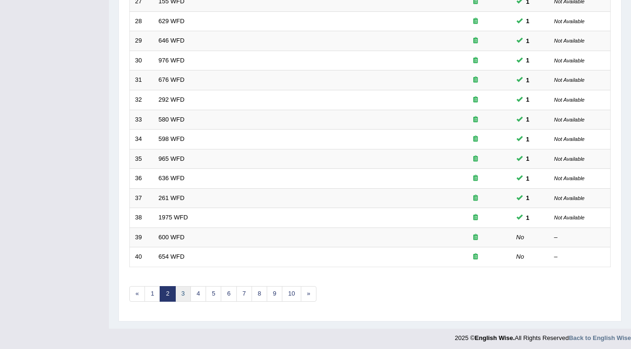
scroll to position [275, 0]
click at [185, 294] on link "3" at bounding box center [183, 294] width 16 height 16
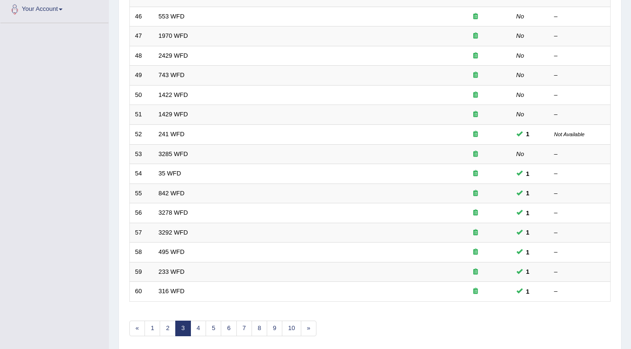
scroll to position [275, 0]
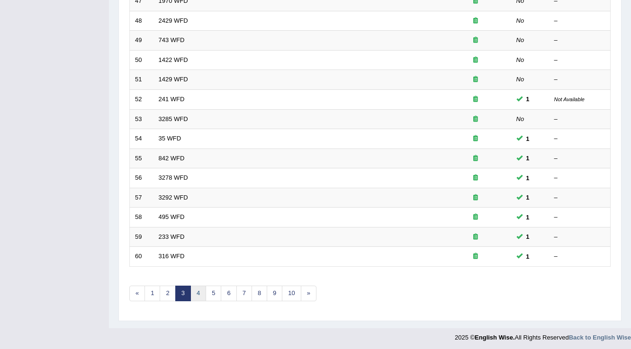
click at [196, 294] on link "4" at bounding box center [198, 294] width 16 height 16
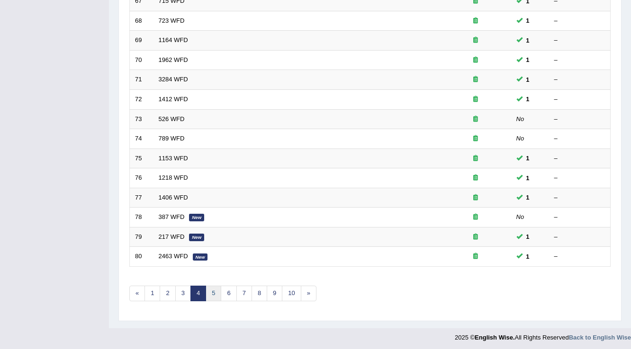
click at [210, 291] on link "5" at bounding box center [214, 294] width 16 height 16
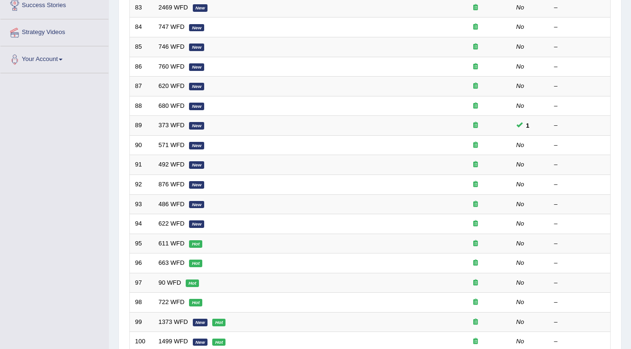
scroll to position [275, 0]
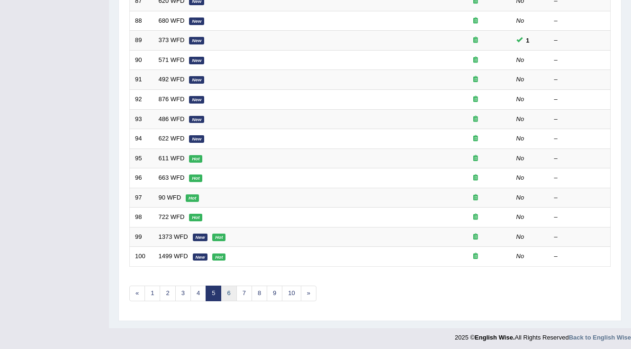
click at [227, 294] on link "6" at bounding box center [229, 294] width 16 height 16
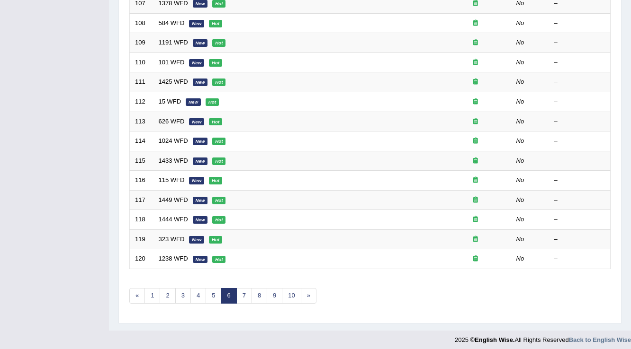
scroll to position [275, 0]
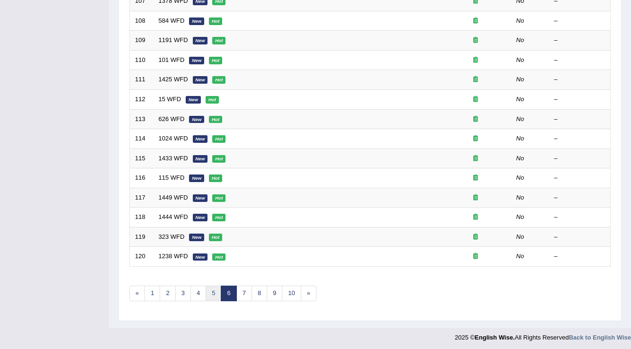
click at [215, 294] on link "5" at bounding box center [214, 294] width 16 height 16
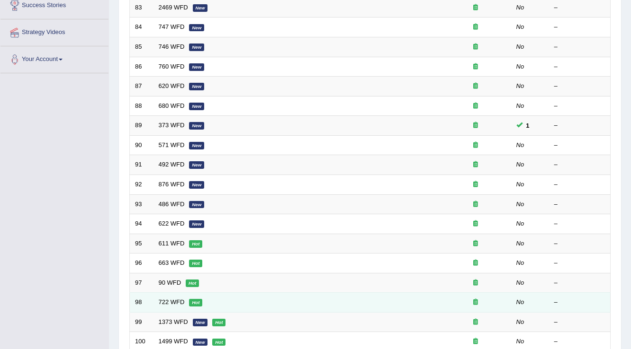
scroll to position [189, 0]
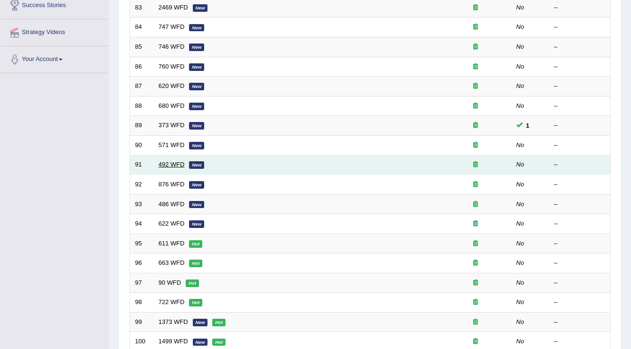
click at [164, 163] on link "492 WFD" at bounding box center [172, 164] width 26 height 7
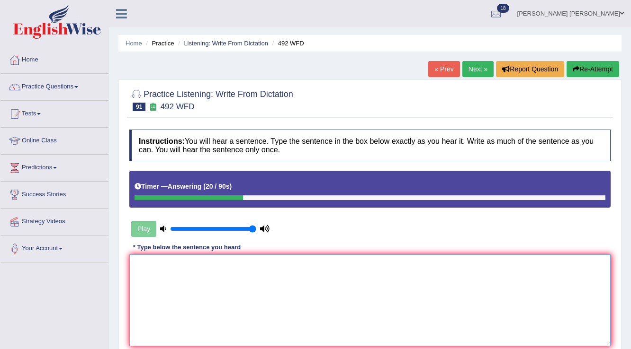
click at [237, 261] on textarea at bounding box center [369, 301] width 481 height 92
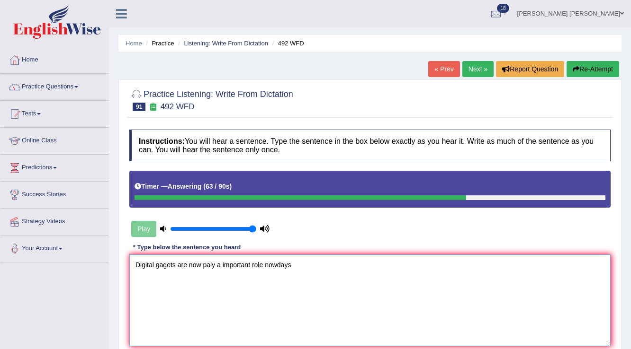
click at [265, 264] on textarea "Digital gagets are now paly a important role nowdays" at bounding box center [369, 301] width 481 height 92
click at [321, 263] on textarea "Digital gagets are now paly a important role in people nowdays" at bounding box center [369, 301] width 481 height 92
click at [214, 262] on textarea "Digital gagets are now paly a important role in people nowdays life." at bounding box center [369, 301] width 481 height 92
type textarea "Digital gagets are now play a important role in people nowdays life."
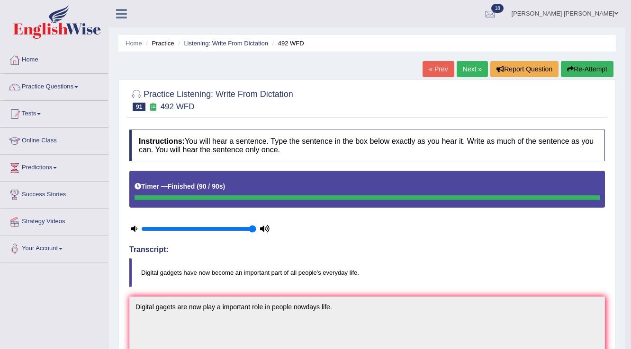
click at [435, 69] on link "« Prev" at bounding box center [437, 69] width 31 height 16
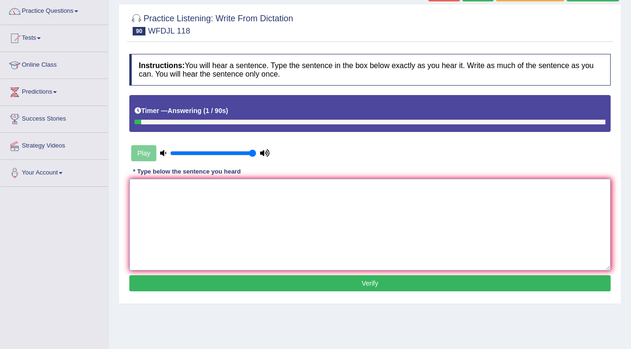
click at [322, 206] on textarea at bounding box center [369, 225] width 481 height 92
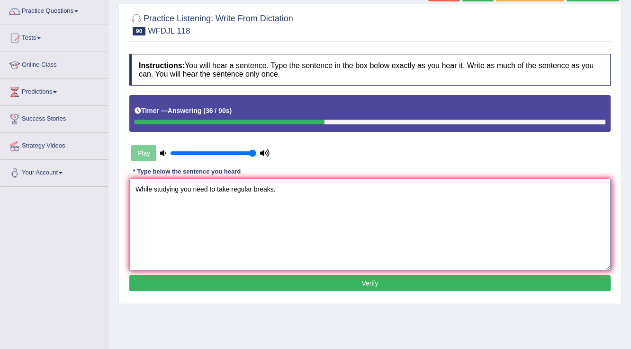
type textarea "While studying you need to take regular breaks."
click at [334, 286] on button "Verify" at bounding box center [369, 284] width 481 height 16
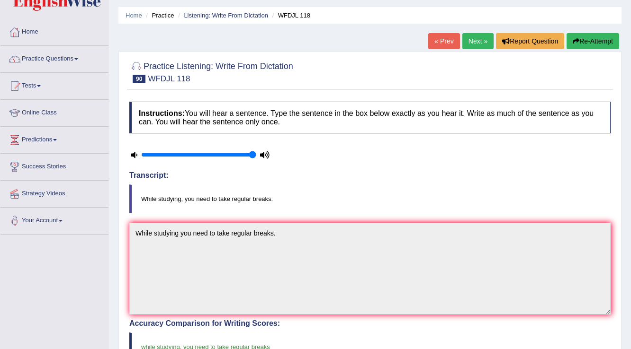
scroll to position [25, 0]
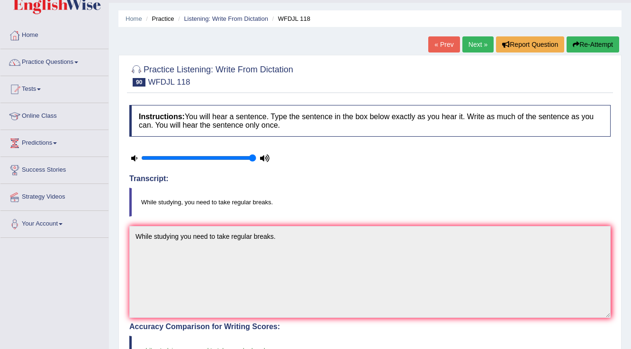
click at [478, 47] on link "Next »" at bounding box center [477, 44] width 31 height 16
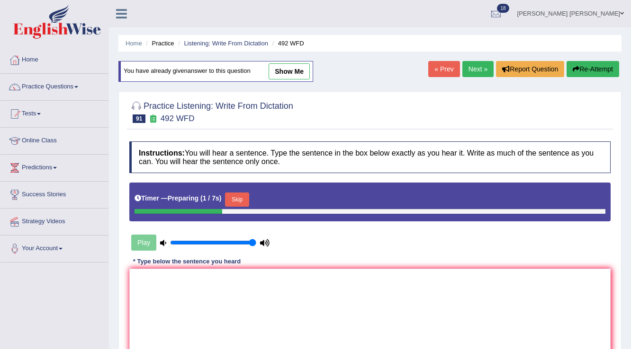
click at [475, 69] on link "Next »" at bounding box center [477, 69] width 31 height 16
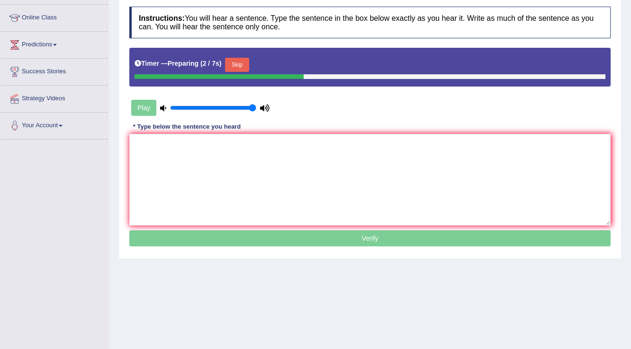
scroll to position [110, 0]
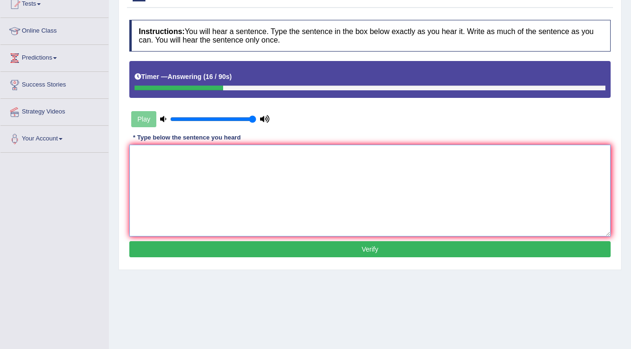
click at [361, 154] on textarea at bounding box center [369, 191] width 481 height 92
type textarea "The reason of decline in roman is unclear."
click at [314, 245] on button "Verify" at bounding box center [369, 249] width 481 height 16
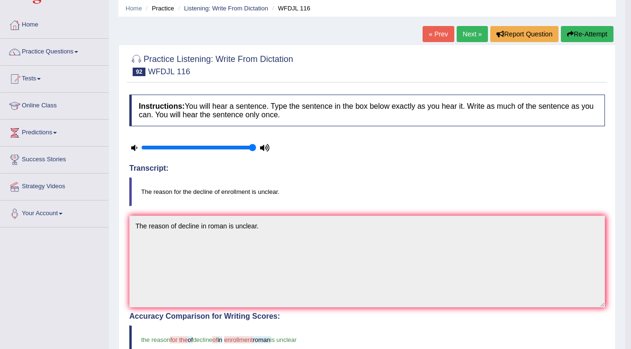
scroll to position [25, 0]
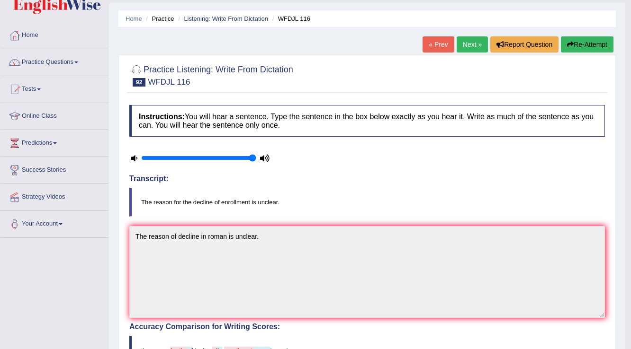
click at [472, 45] on link "Next »" at bounding box center [471, 44] width 31 height 16
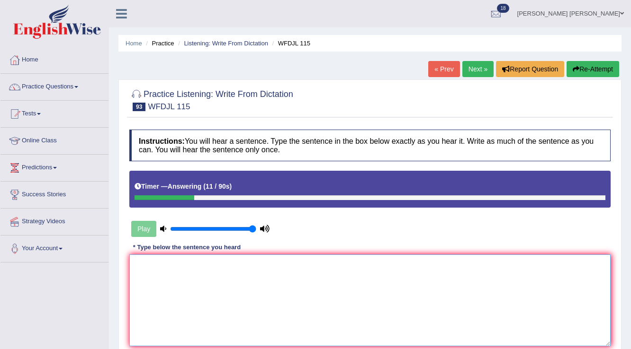
click at [362, 258] on textarea at bounding box center [369, 301] width 481 height 92
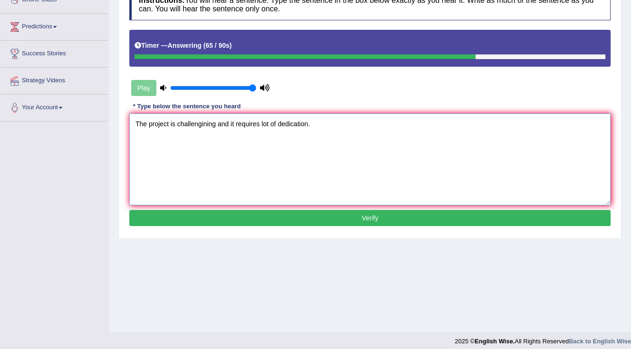
scroll to position [148, 0]
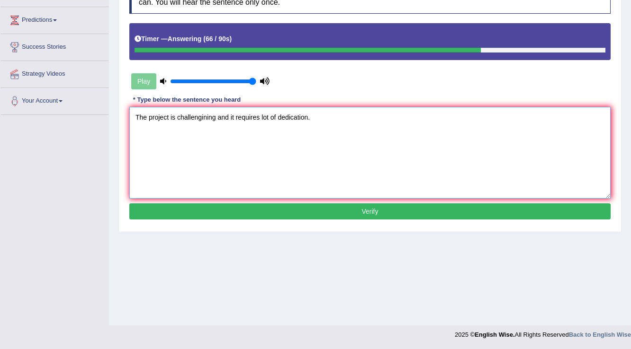
type textarea "The project is challengining and it requires lot of dedication."
click at [367, 213] on button "Verify" at bounding box center [369, 212] width 481 height 16
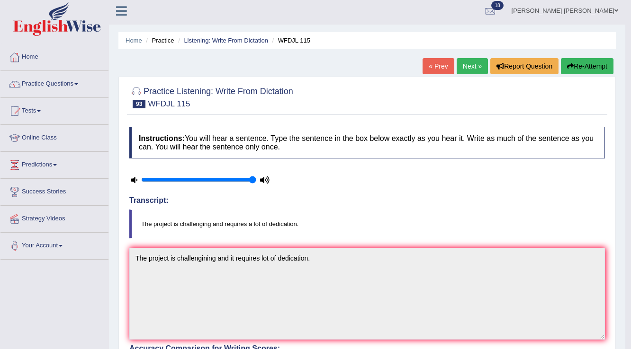
scroll to position [0, 0]
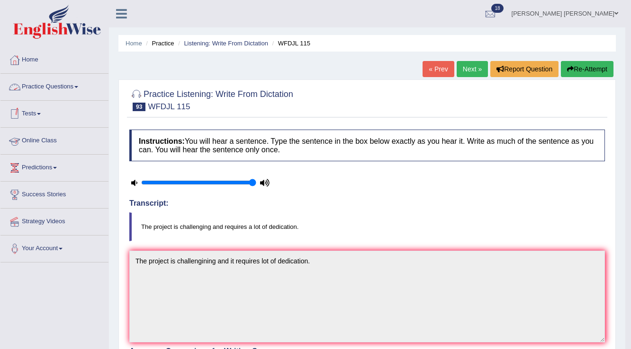
click at [28, 115] on link "Tests" at bounding box center [54, 113] width 108 height 24
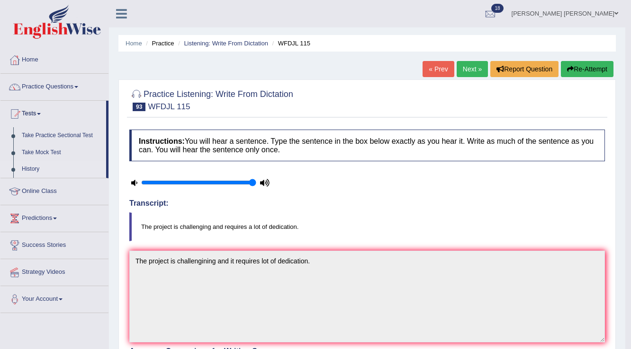
click at [30, 169] on link "History" at bounding box center [62, 169] width 89 height 17
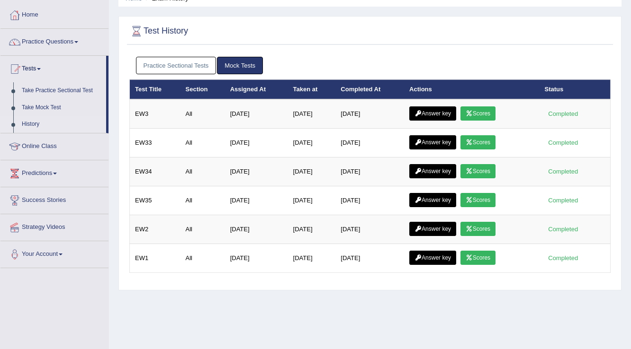
scroll to position [34, 0]
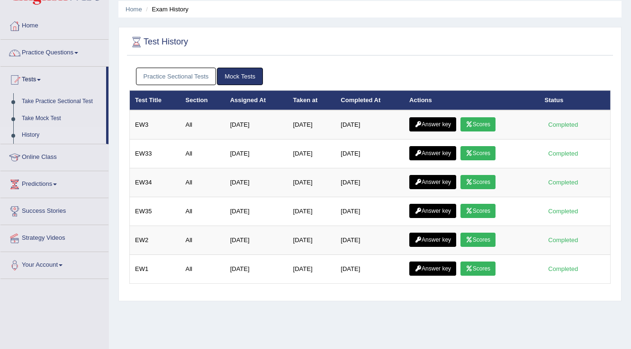
click at [193, 80] on link "Practice Sectional Tests" at bounding box center [176, 77] width 80 height 18
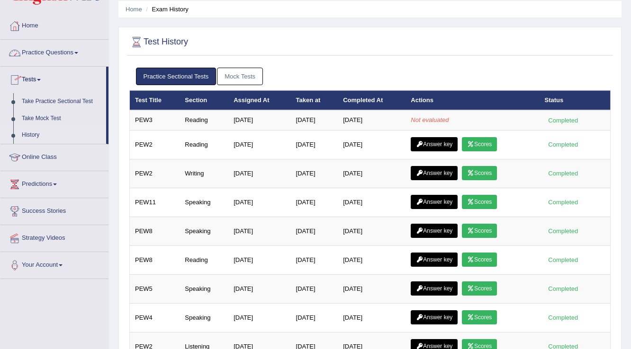
click at [53, 53] on link "Practice Questions" at bounding box center [54, 52] width 108 height 24
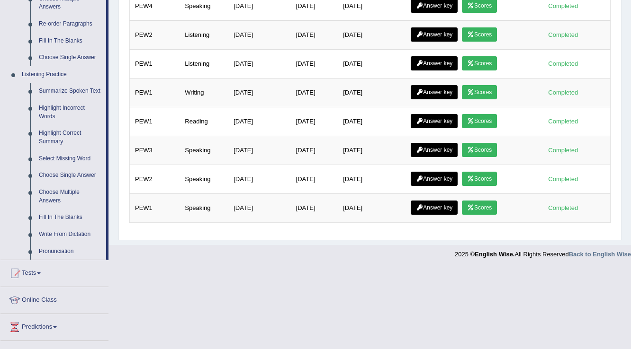
scroll to position [419, 0]
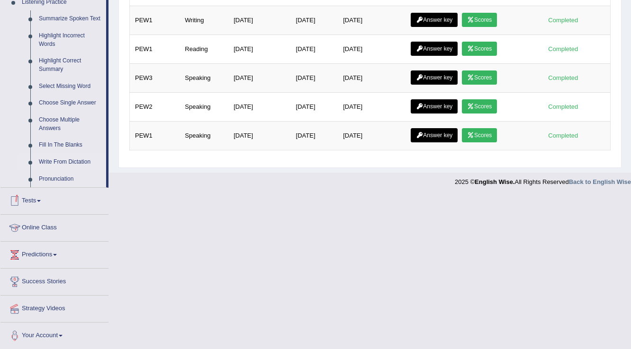
click at [63, 161] on link "Write From Dictation" at bounding box center [71, 162] width 72 height 17
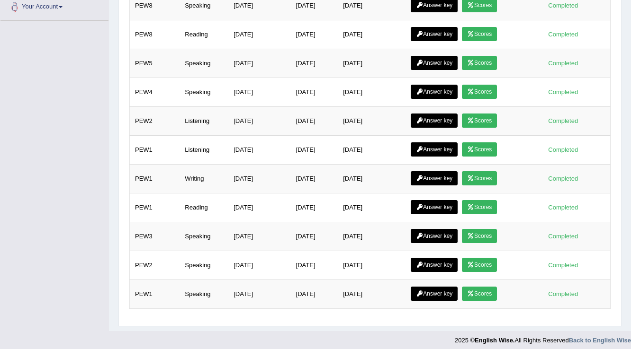
scroll to position [111, 0]
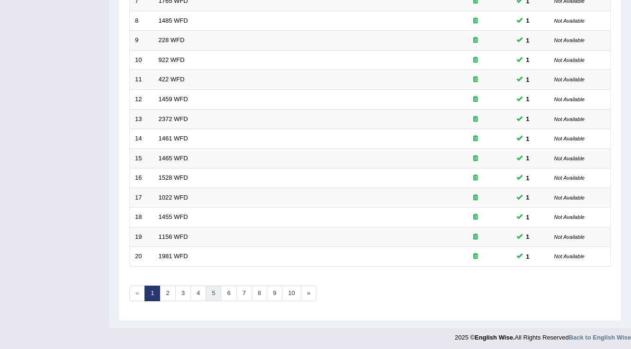
click at [218, 293] on link "5" at bounding box center [214, 294] width 16 height 16
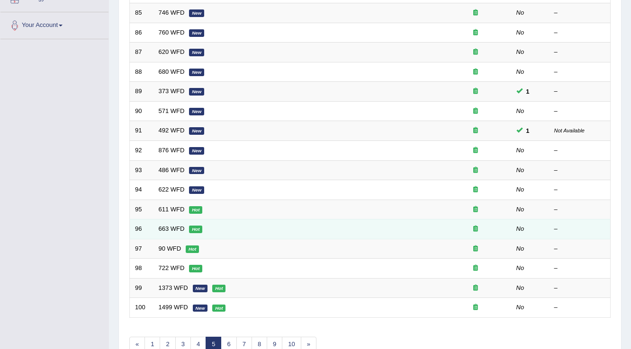
scroll to position [227, 0]
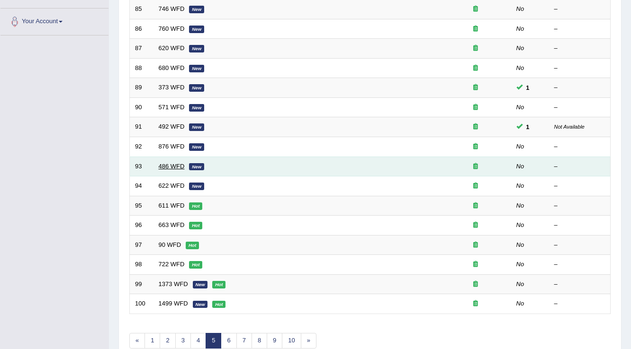
click at [170, 164] on link "486 WFD" at bounding box center [172, 166] width 26 height 7
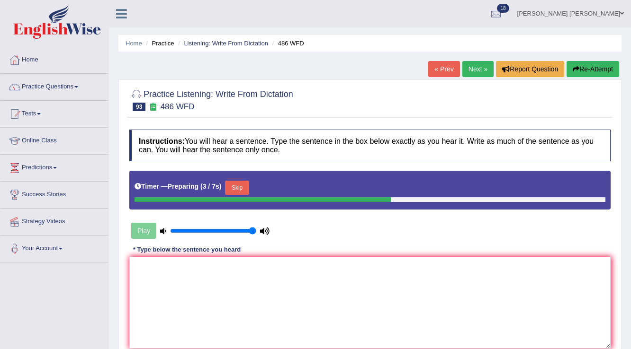
click at [431, 70] on link "« Prev" at bounding box center [443, 69] width 31 height 16
click at [428, 74] on link "« Prev" at bounding box center [443, 69] width 31 height 16
click at [201, 41] on link "Listening: Write From Dictation" at bounding box center [226, 43] width 84 height 7
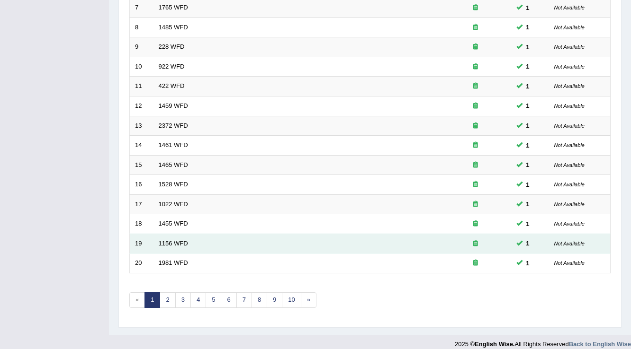
scroll to position [275, 0]
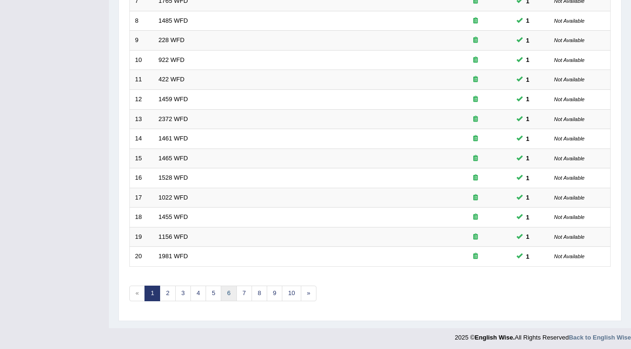
click at [229, 291] on link "6" at bounding box center [229, 294] width 16 height 16
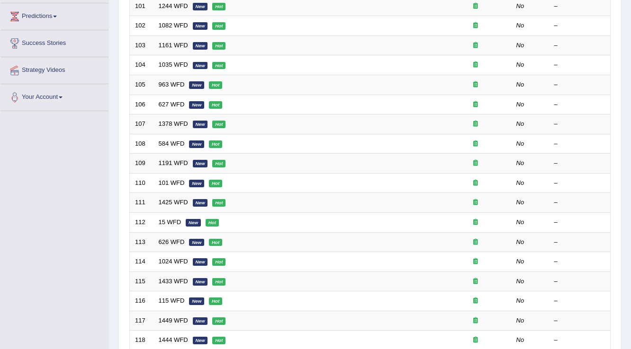
scroll to position [275, 0]
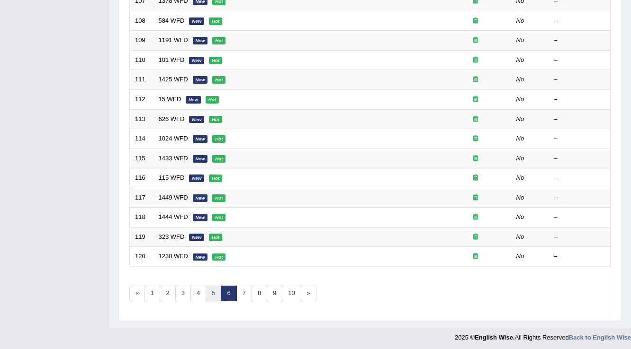
click at [211, 295] on link "5" at bounding box center [214, 294] width 16 height 16
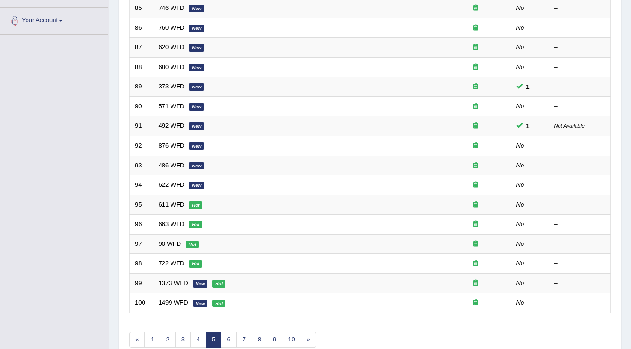
scroll to position [275, 0]
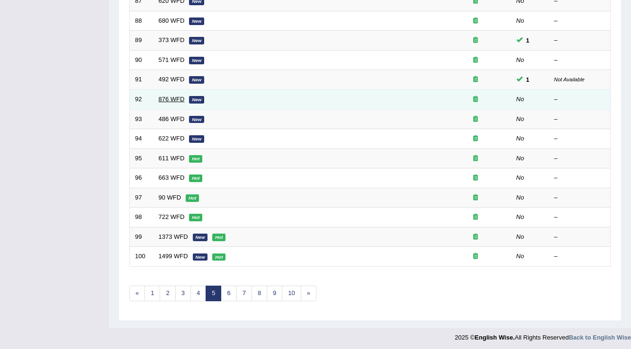
click at [170, 98] on link "876 WFD" at bounding box center [172, 99] width 26 height 7
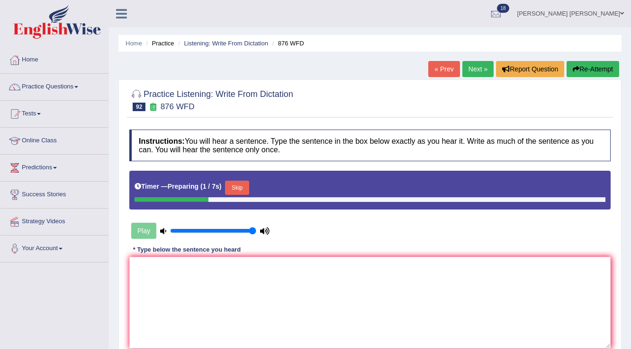
click at [237, 186] on button "Skip" at bounding box center [237, 188] width 24 height 14
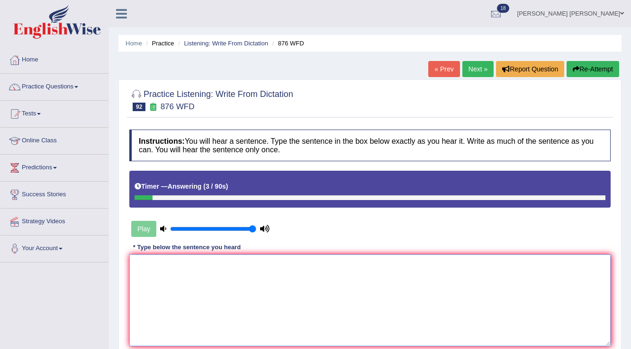
click at [239, 259] on textarea at bounding box center [369, 301] width 481 height 92
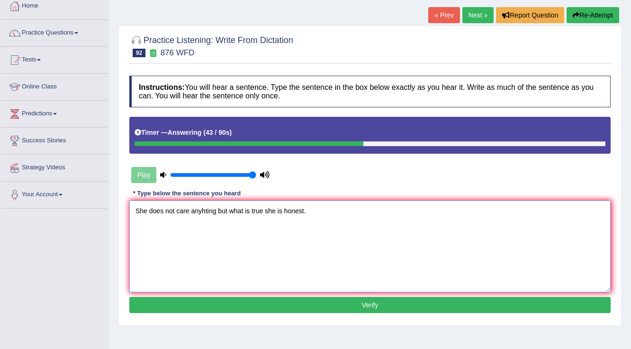
scroll to position [148, 0]
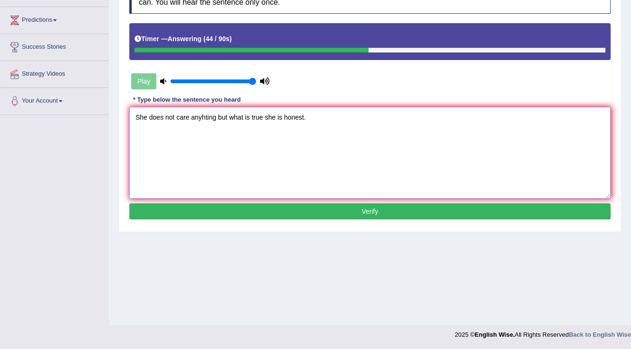
type textarea "She does not care anyhting but what is true she is honest."
click at [240, 212] on button "Verify" at bounding box center [369, 212] width 481 height 16
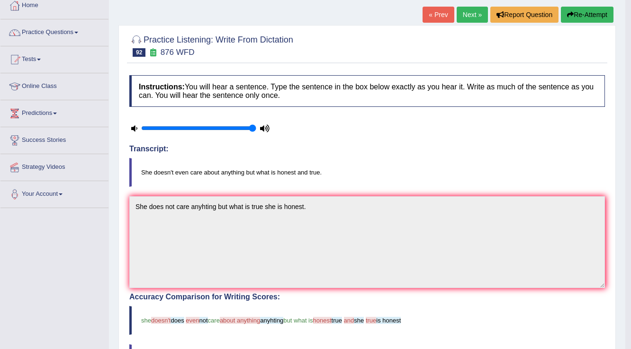
scroll to position [0, 0]
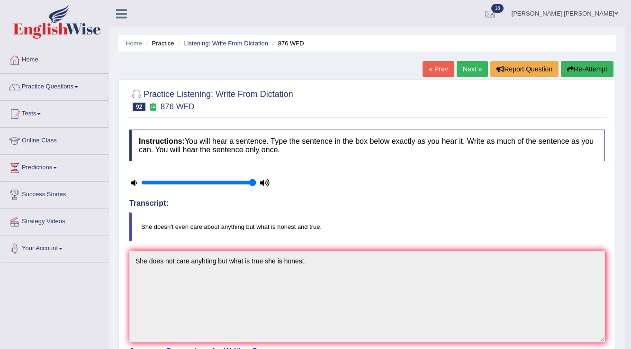
click at [456, 74] on link "Next »" at bounding box center [471, 69] width 31 height 16
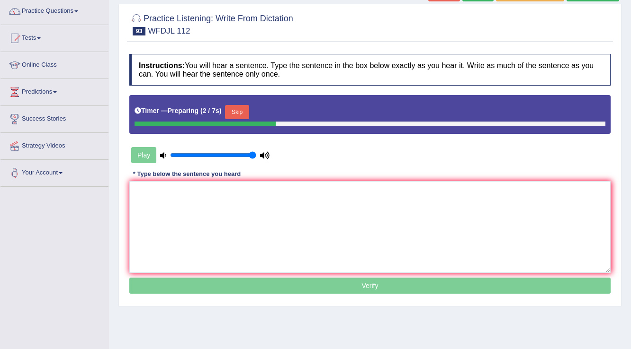
click at [243, 110] on button "Skip" at bounding box center [237, 112] width 24 height 14
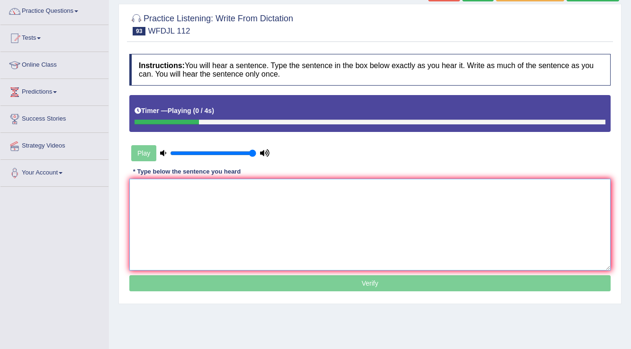
click at [232, 199] on textarea at bounding box center [369, 225] width 481 height 92
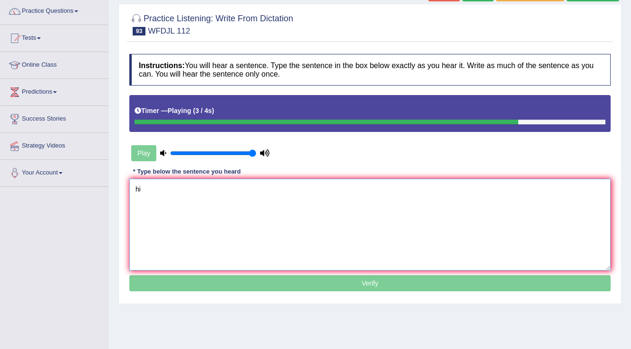
type textarea "h"
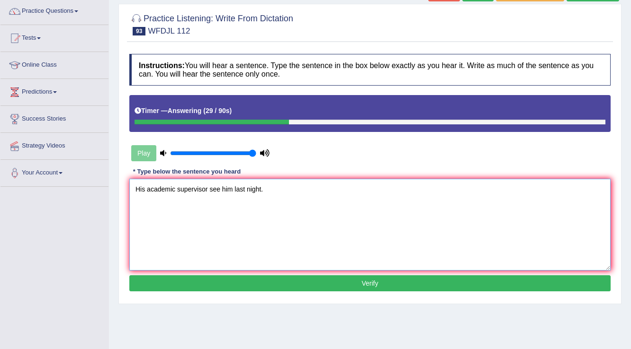
type textarea "His academic supervisor see him last night."
click at [271, 278] on button "Verify" at bounding box center [369, 284] width 481 height 16
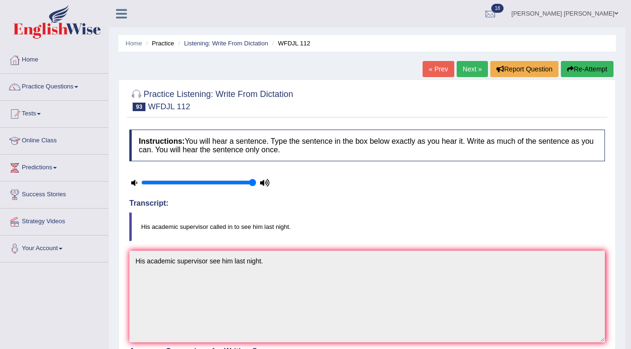
click at [462, 74] on link "Next »" at bounding box center [471, 69] width 31 height 16
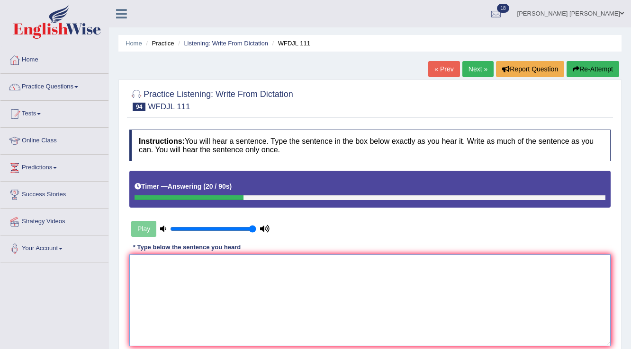
click at [386, 255] on textarea at bounding box center [369, 301] width 481 height 92
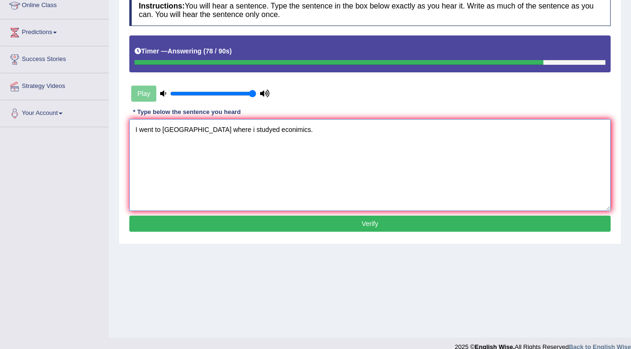
scroll to position [148, 0]
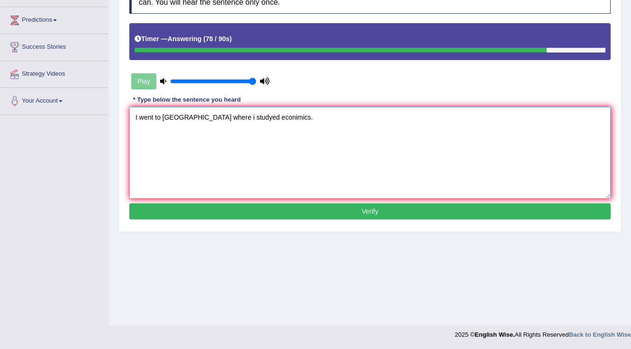
type textarea "I went to [GEOGRAPHIC_DATA] where i studyed econimics."
click at [305, 205] on button "Verify" at bounding box center [369, 212] width 481 height 16
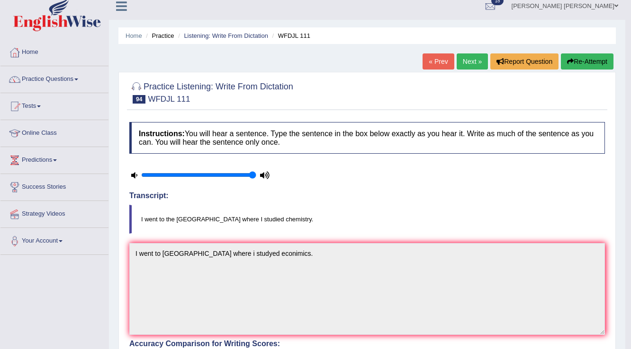
scroll to position [0, 0]
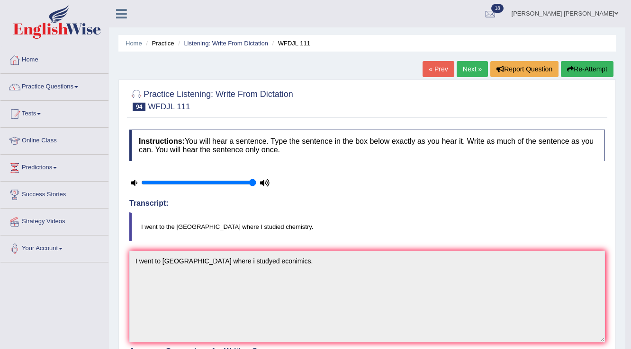
click at [474, 69] on link "Next »" at bounding box center [471, 69] width 31 height 16
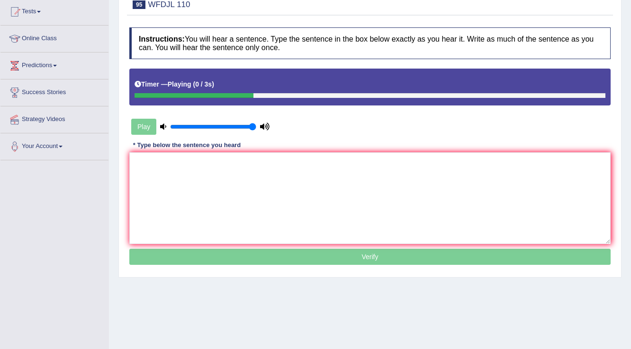
scroll to position [114, 0]
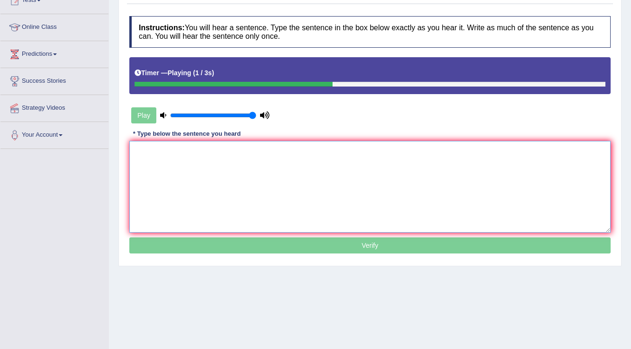
click at [272, 157] on textarea at bounding box center [369, 187] width 481 height 92
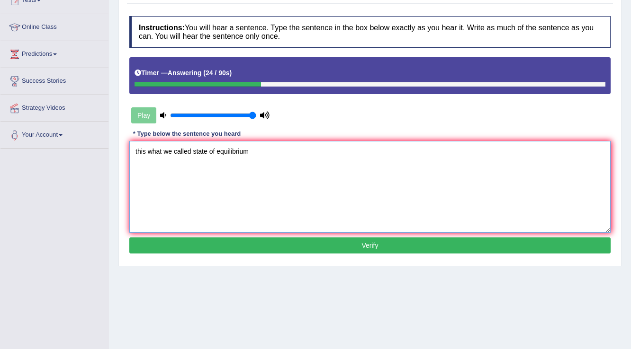
click at [136, 149] on textarea "this what we called state of equilibrium" at bounding box center [369, 187] width 481 height 92
click at [147, 149] on textarea "This what we called state of equilibrium" at bounding box center [369, 187] width 481 height 92
click at [159, 149] on textarea "This is what we called state of equilibrium" at bounding box center [369, 187] width 481 height 92
click at [264, 155] on textarea "This is what we called state of equilibrium" at bounding box center [369, 187] width 481 height 92
type textarea "This is what we called state of equilibrium."
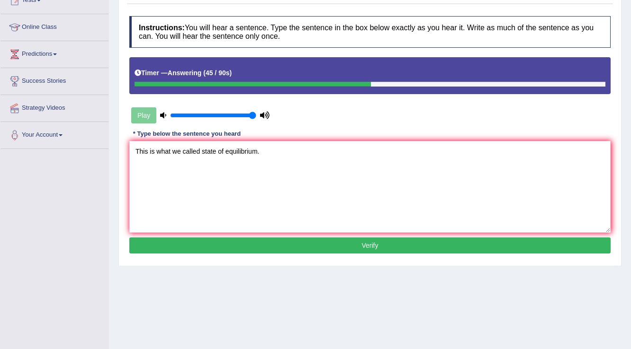
click at [302, 240] on button "Verify" at bounding box center [369, 246] width 481 height 16
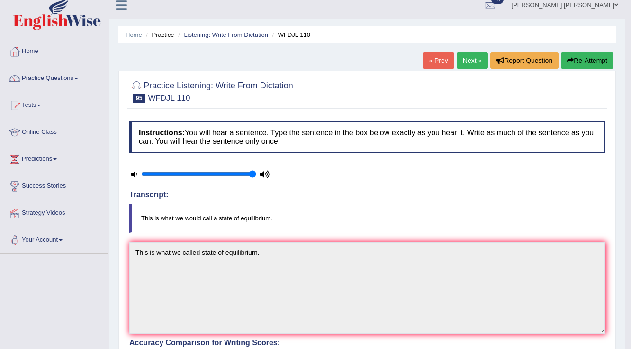
scroll to position [0, 0]
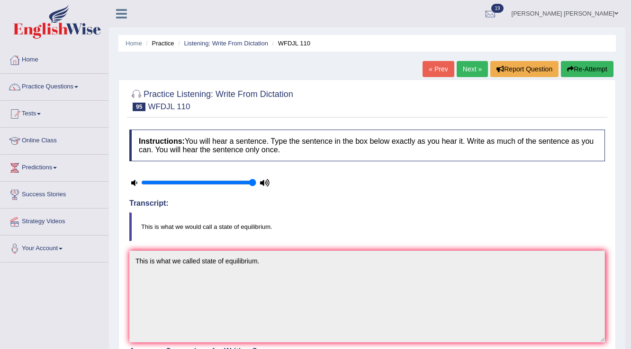
click at [469, 72] on link "Next »" at bounding box center [471, 69] width 31 height 16
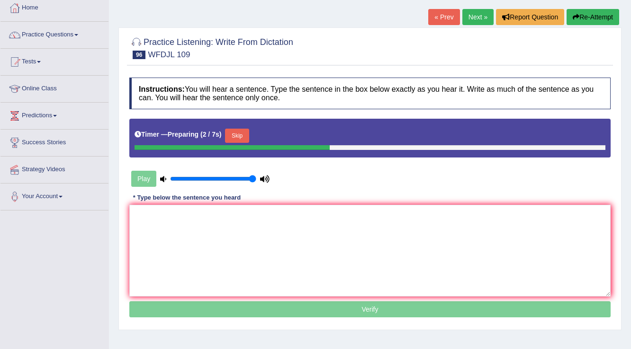
scroll to position [34, 0]
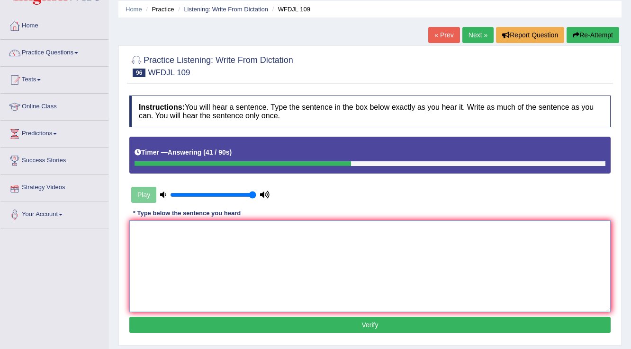
click at [174, 232] on textarea at bounding box center [369, 267] width 481 height 92
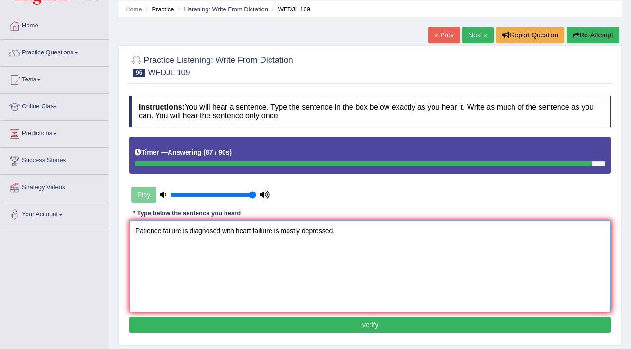
type textarea "Patience failure is diagnosed with heart failiure is mostly depressed."
click at [247, 320] on button "Verify" at bounding box center [369, 325] width 481 height 16
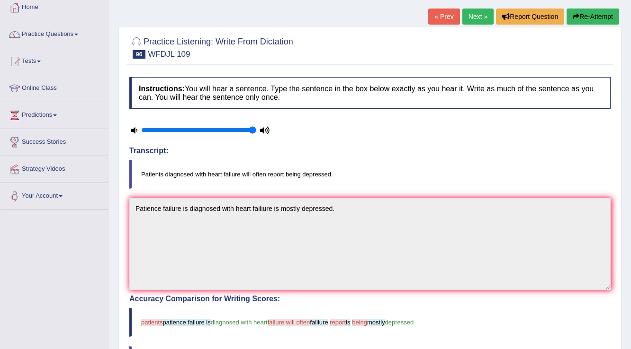
scroll to position [0, 0]
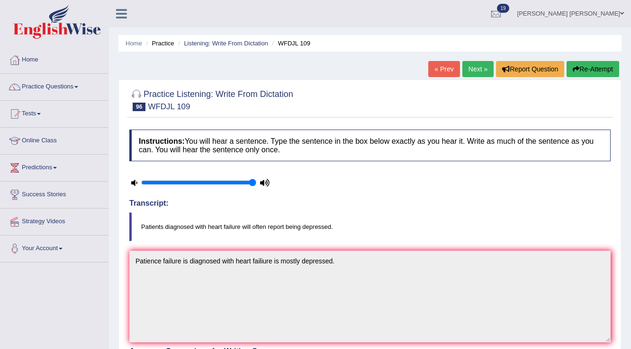
click at [467, 72] on link "Next »" at bounding box center [477, 69] width 31 height 16
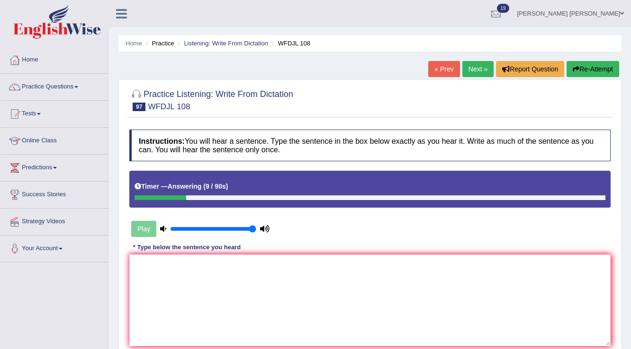
click at [570, 67] on button "Re-Attempt" at bounding box center [592, 69] width 53 height 16
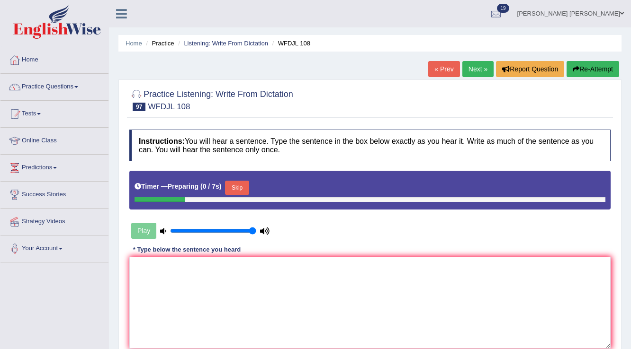
click at [242, 193] on button "Skip" at bounding box center [237, 188] width 24 height 14
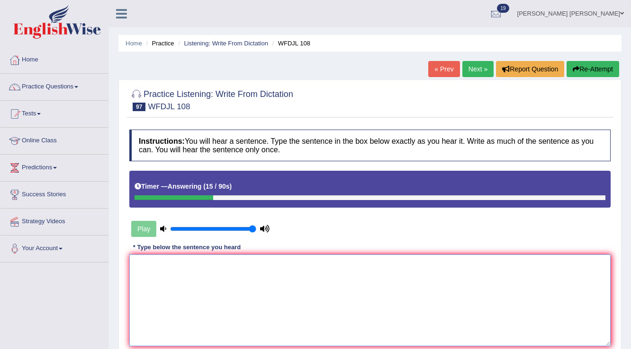
click at [231, 259] on textarea at bounding box center [369, 301] width 481 height 92
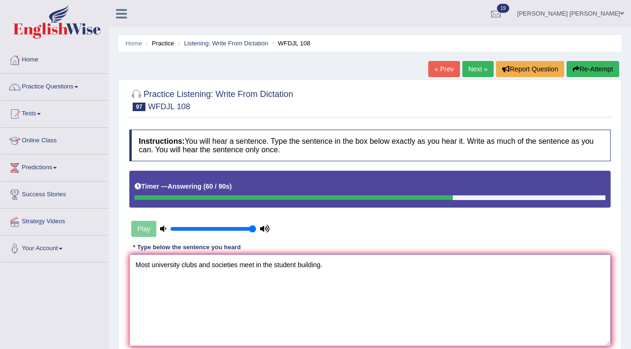
click at [199, 312] on textarea "Most university clubs and societies meet in the student building." at bounding box center [369, 301] width 481 height 92
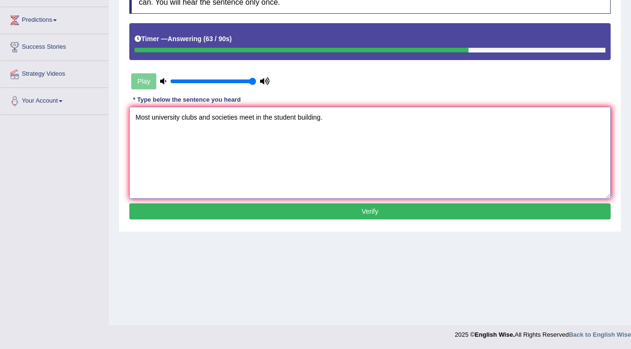
type textarea "Most university clubs and societies meet in the student building."
click at [157, 209] on button "Verify" at bounding box center [369, 212] width 481 height 16
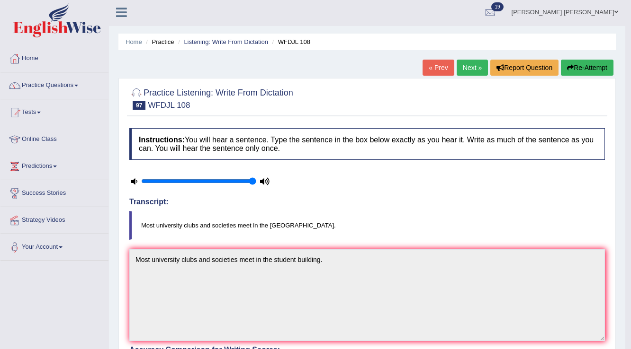
scroll to position [0, 0]
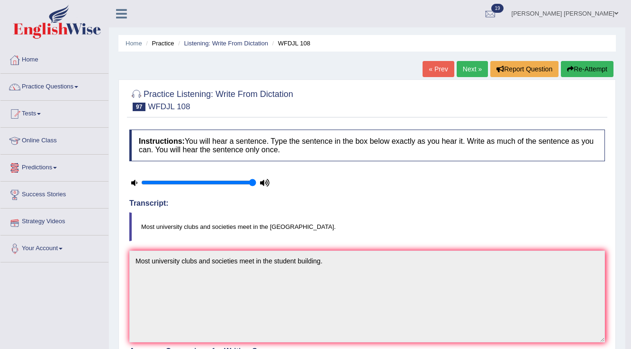
click at [464, 70] on link "Next »" at bounding box center [471, 69] width 31 height 16
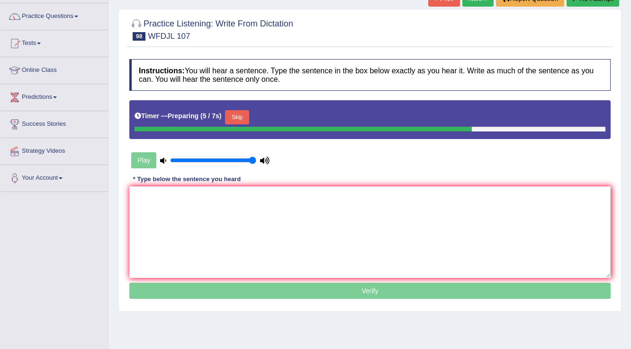
scroll to position [38, 0]
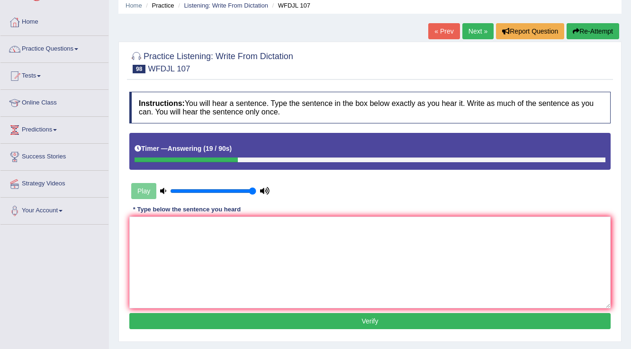
click at [208, 245] on textarea at bounding box center [369, 263] width 481 height 92
drag, startPoint x: 215, startPoint y: 226, endPoint x: 218, endPoint y: 230, distance: 5.4
click at [215, 226] on textarea "My brother graduate with a first" at bounding box center [369, 263] width 481 height 92
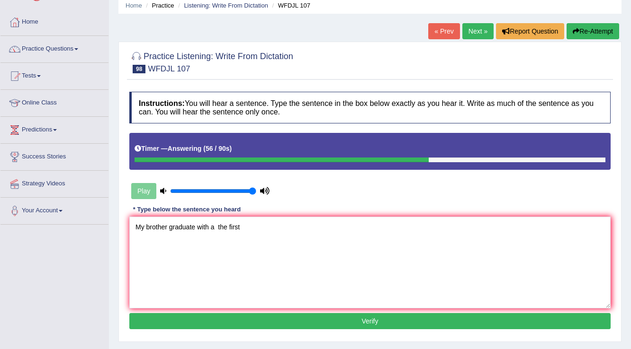
click at [256, 227] on textarea "My brother graduate with a the first" at bounding box center [369, 263] width 481 height 92
type textarea "My brother graduate with a the first class degree in history."
click at [308, 324] on button "Verify" at bounding box center [369, 321] width 481 height 16
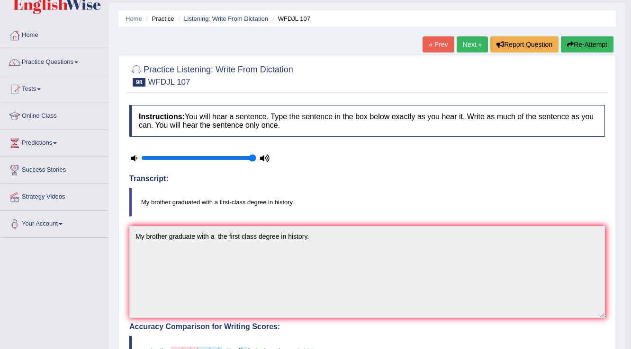
scroll to position [25, 0]
click at [460, 48] on link "Next »" at bounding box center [471, 44] width 31 height 16
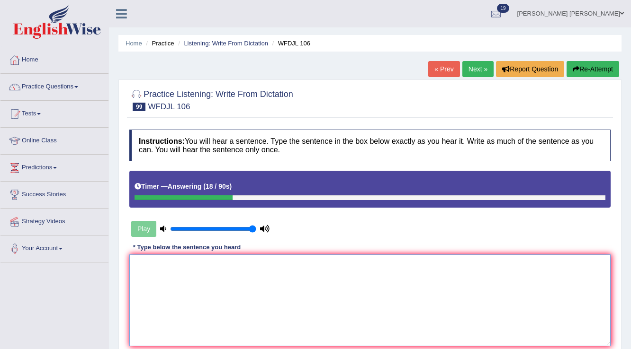
click at [418, 263] on textarea at bounding box center [369, 301] width 481 height 92
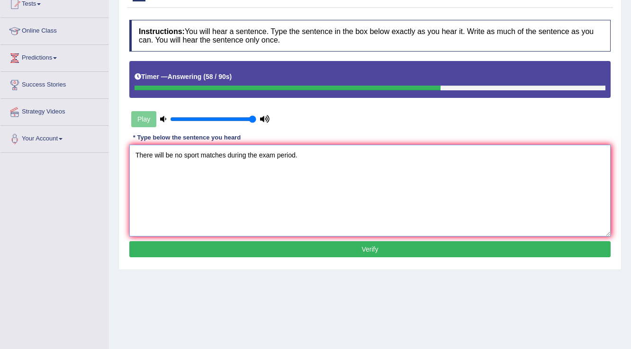
scroll to position [114, 0]
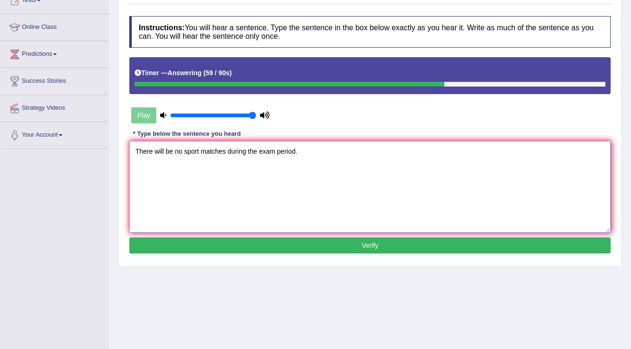
type textarea "There will be no sport matches during the exam period."
click at [299, 250] on button "Verify" at bounding box center [369, 246] width 481 height 16
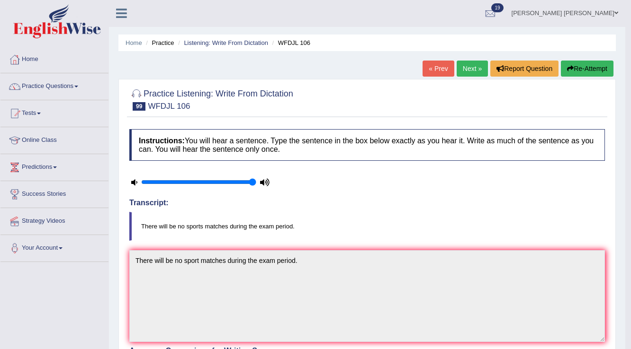
scroll to position [0, 0]
click at [462, 72] on link "Next »" at bounding box center [471, 69] width 31 height 16
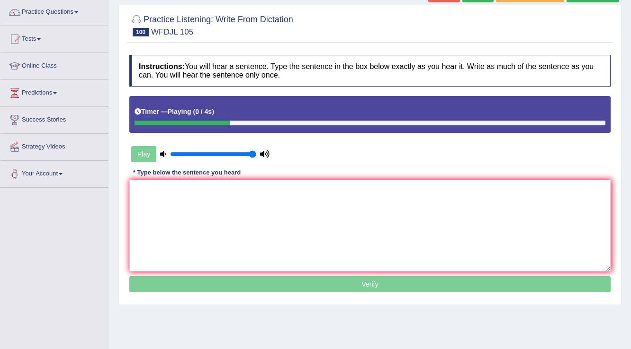
scroll to position [76, 0]
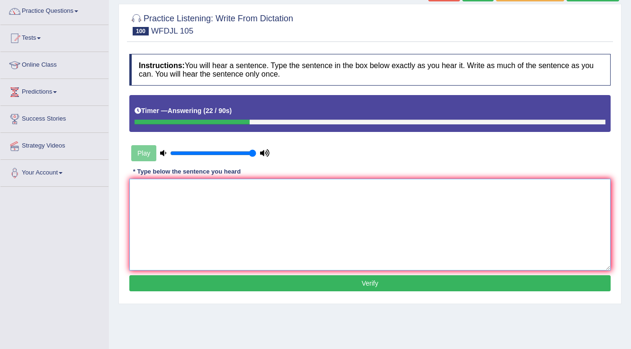
click at [343, 205] on textarea at bounding box center [369, 225] width 481 height 92
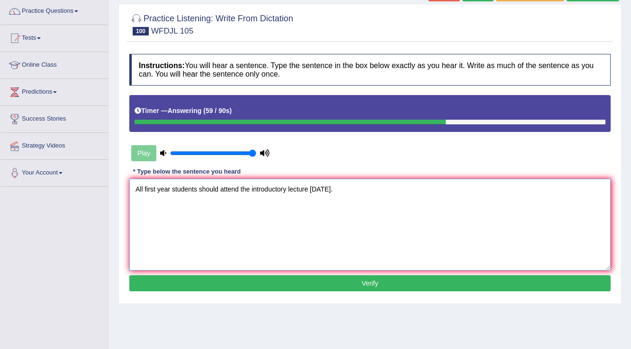
type textarea "All first year students should attend the introductory lecture today."
click at [329, 286] on button "Verify" at bounding box center [369, 284] width 481 height 16
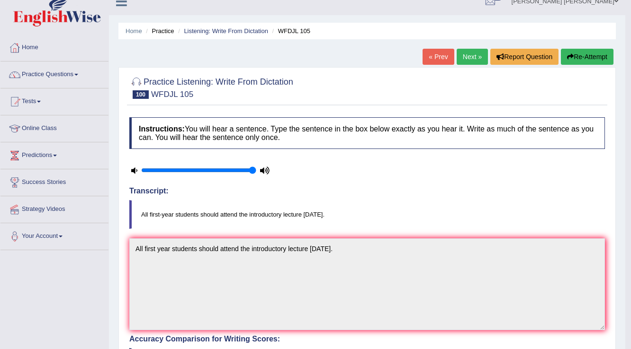
scroll to position [0, 0]
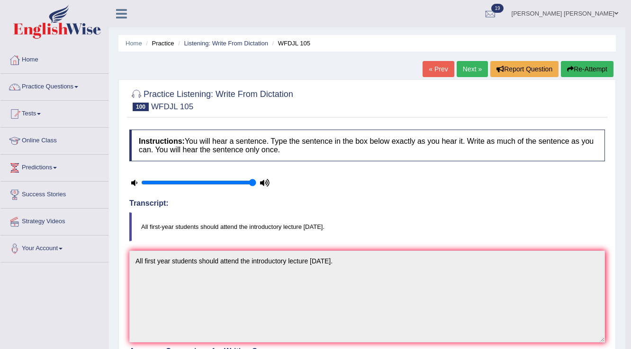
click at [463, 72] on link "Next »" at bounding box center [471, 69] width 31 height 16
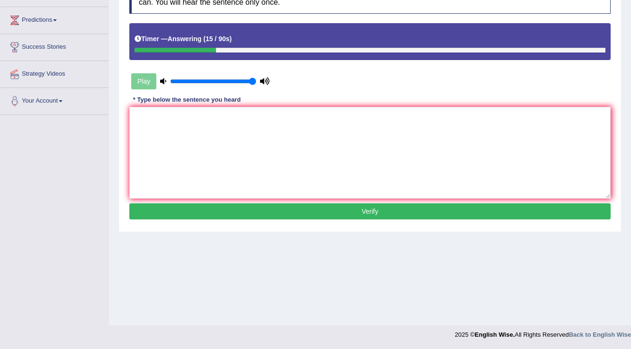
click at [291, 123] on textarea at bounding box center [369, 153] width 481 height 92
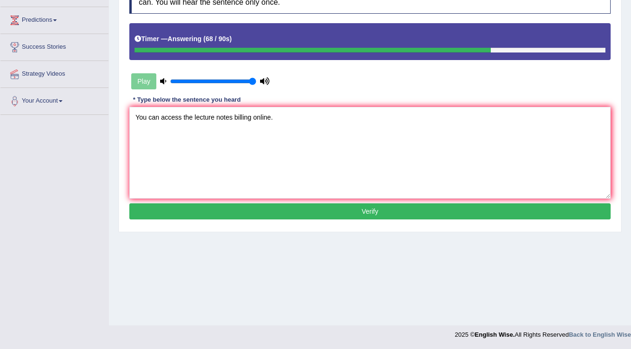
type textarea "You can access the lecture notes billing online."
click at [293, 208] on button "Verify" at bounding box center [369, 212] width 481 height 16
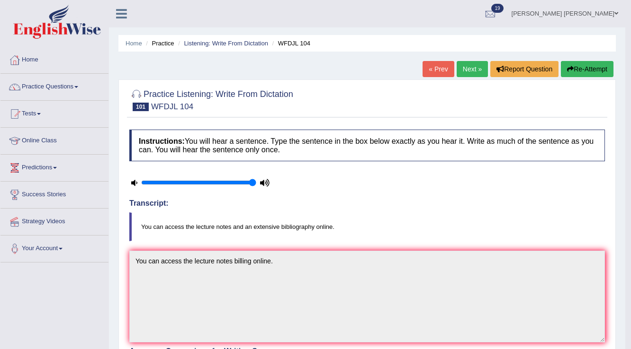
click at [470, 68] on link "Next »" at bounding box center [471, 69] width 31 height 16
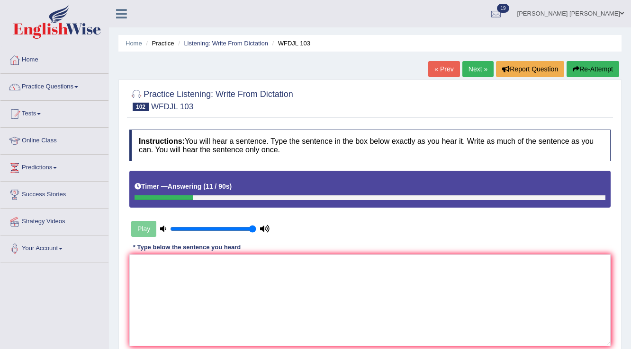
click at [585, 72] on button "Re-Attempt" at bounding box center [592, 69] width 53 height 16
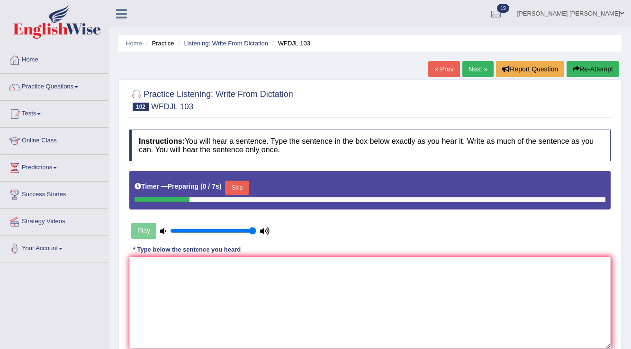
click at [239, 188] on button "Skip" at bounding box center [237, 188] width 24 height 14
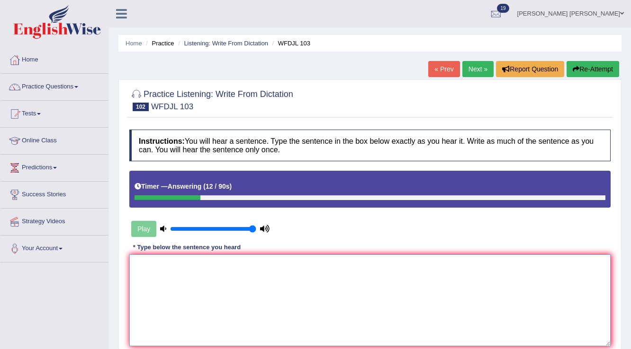
click at [262, 267] on textarea at bounding box center [369, 301] width 481 height 92
type textarea "t"
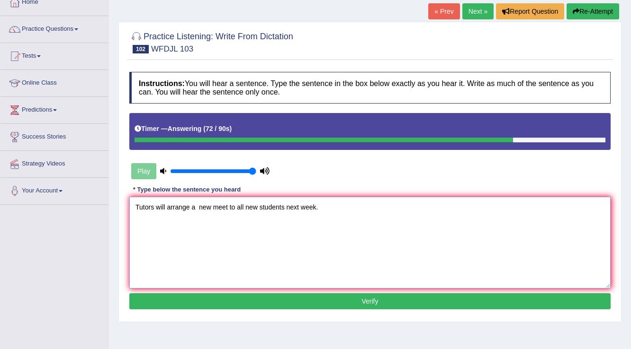
scroll to position [148, 0]
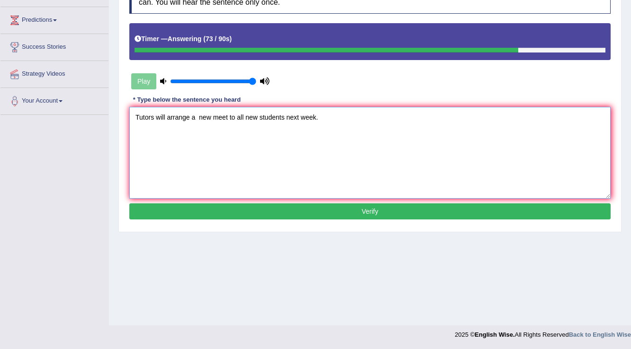
type textarea "Tutors will arrange a new meet to all new students next week."
click at [475, 217] on button "Verify" at bounding box center [369, 212] width 481 height 16
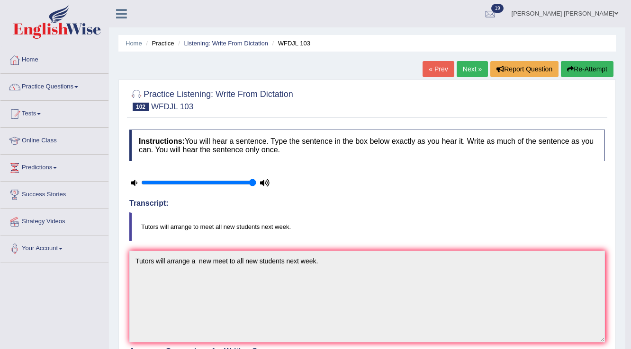
scroll to position [0, 0]
click at [74, 88] on link "Practice Questions" at bounding box center [54, 86] width 108 height 24
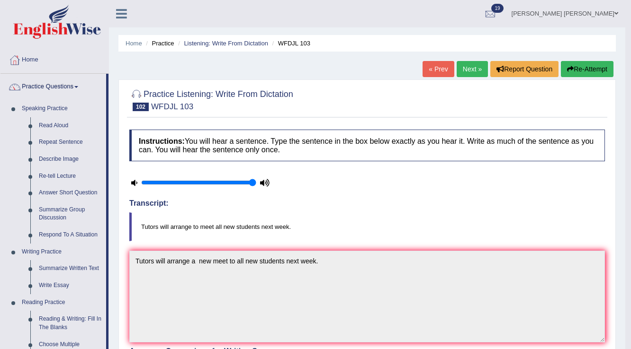
click at [73, 88] on link "Practice Questions" at bounding box center [53, 86] width 106 height 24
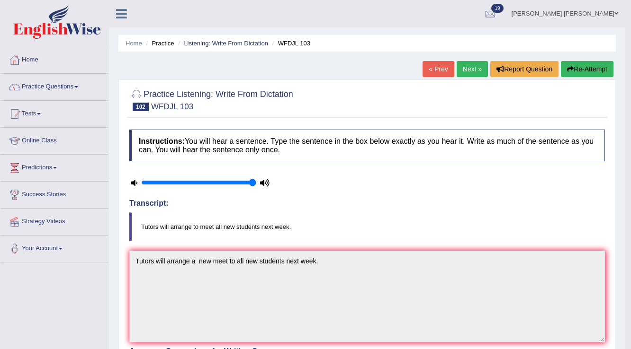
click at [460, 70] on link "Next »" at bounding box center [471, 69] width 31 height 16
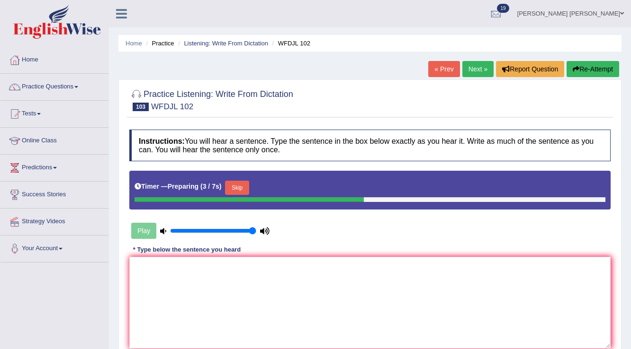
click at [239, 185] on button "Skip" at bounding box center [237, 188] width 24 height 14
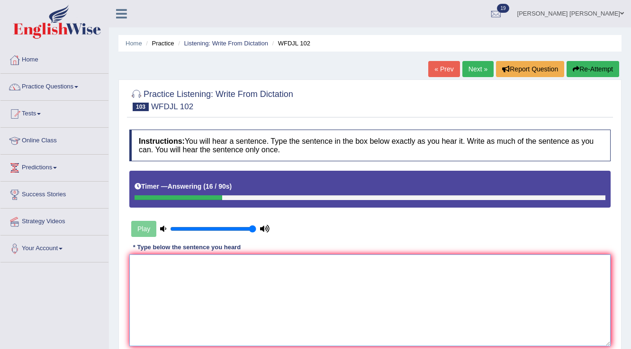
click at [245, 283] on textarea at bounding box center [369, 301] width 481 height 92
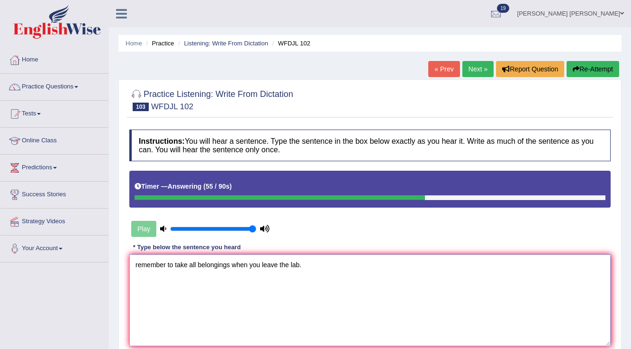
click at [137, 263] on textarea "remember to take all belongings when you leave the lab." at bounding box center [369, 301] width 481 height 92
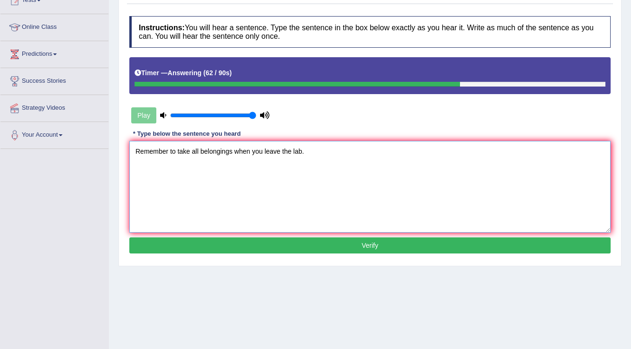
type textarea "Remember to take all belongings when you leave the lab."
click at [313, 248] on button "Verify" at bounding box center [369, 246] width 481 height 16
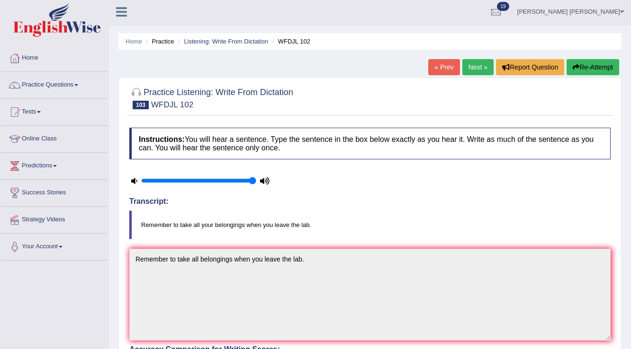
scroll to position [0, 0]
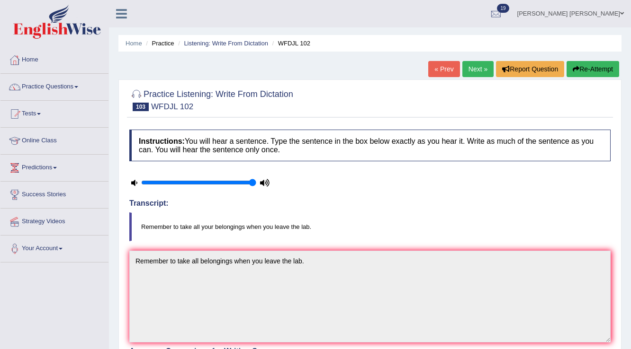
click at [478, 66] on link "Next »" at bounding box center [477, 69] width 31 height 16
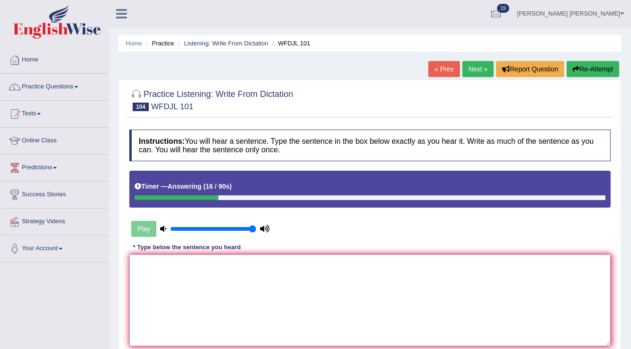
click at [384, 257] on textarea at bounding box center [369, 301] width 481 height 92
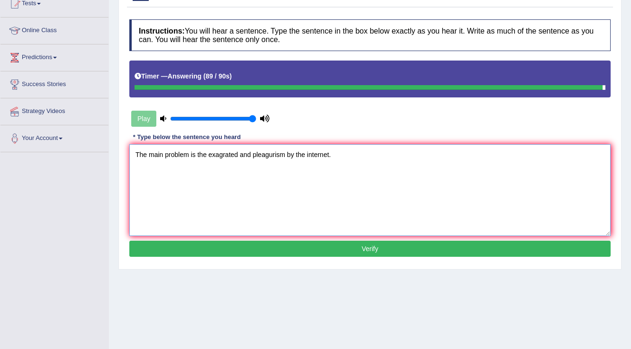
scroll to position [114, 0]
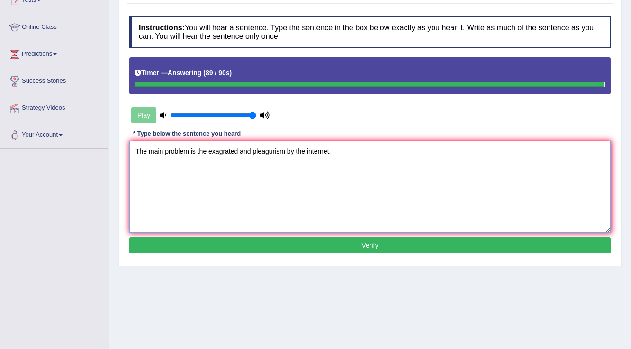
type textarea "The main problem is the exagrated and pleagurism by the internet."
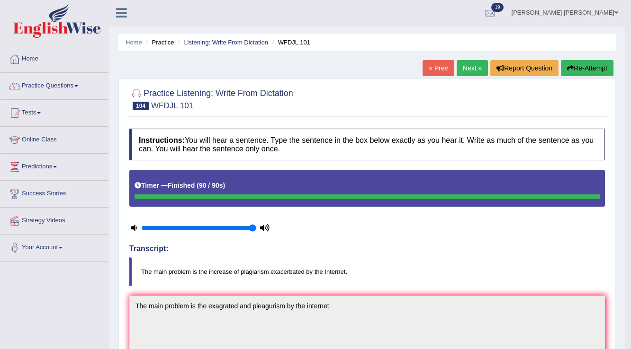
scroll to position [0, 0]
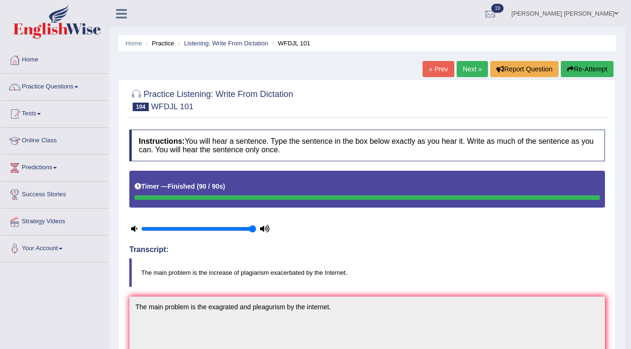
click at [468, 69] on link "Next »" at bounding box center [471, 69] width 31 height 16
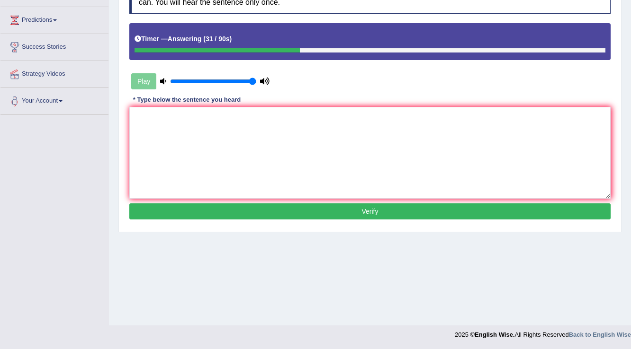
click at [391, 127] on textarea at bounding box center [369, 153] width 481 height 92
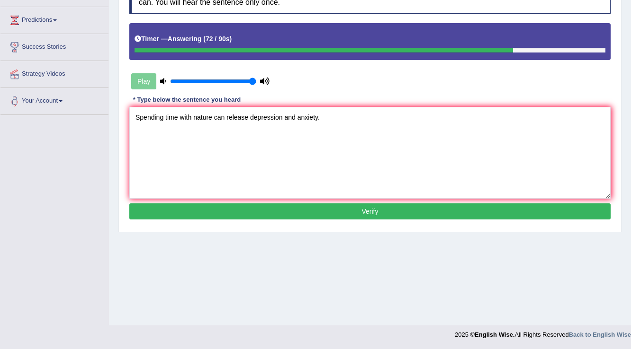
type textarea "Spending time with nature can release depression and anxiety."
click at [356, 212] on button "Verify" at bounding box center [369, 212] width 481 height 16
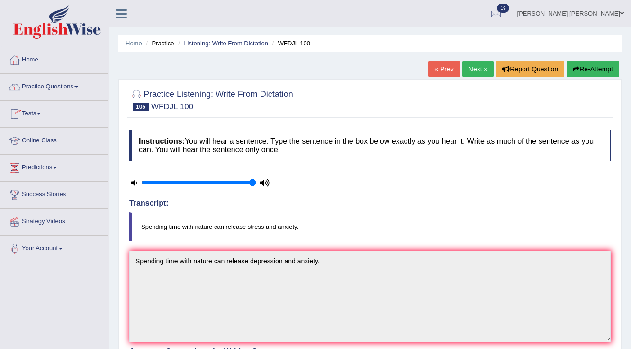
click at [35, 114] on link "Tests" at bounding box center [54, 113] width 108 height 24
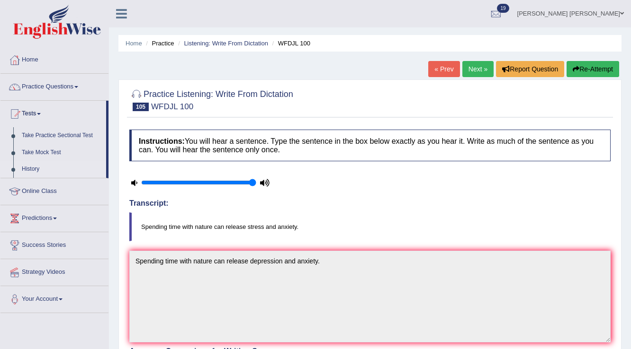
click at [31, 170] on link "History" at bounding box center [62, 169] width 89 height 17
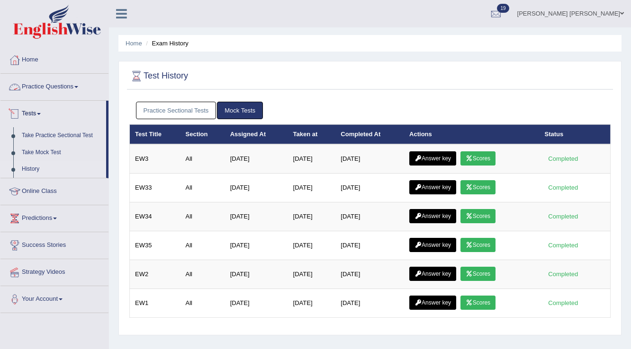
click at [197, 111] on link "Practice Sectional Tests" at bounding box center [176, 111] width 80 height 18
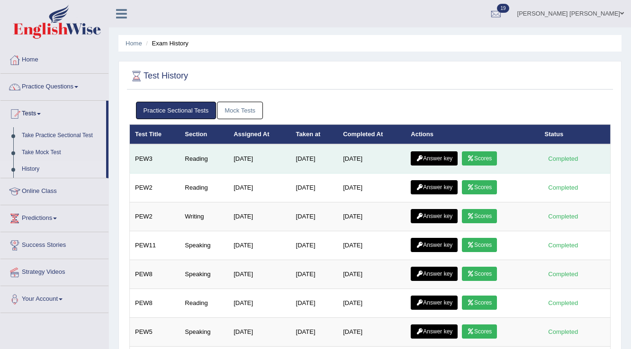
click at [474, 159] on icon at bounding box center [470, 159] width 7 height 6
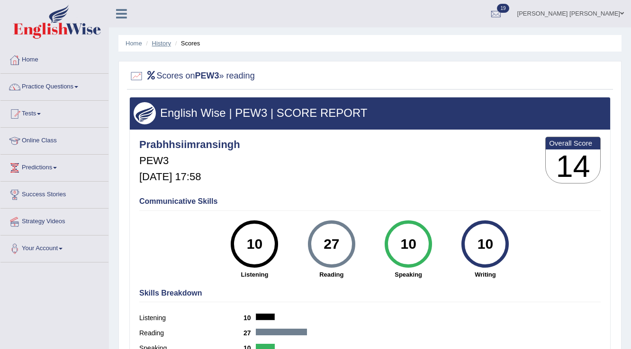
click at [167, 46] on link "History" at bounding box center [161, 43] width 19 height 7
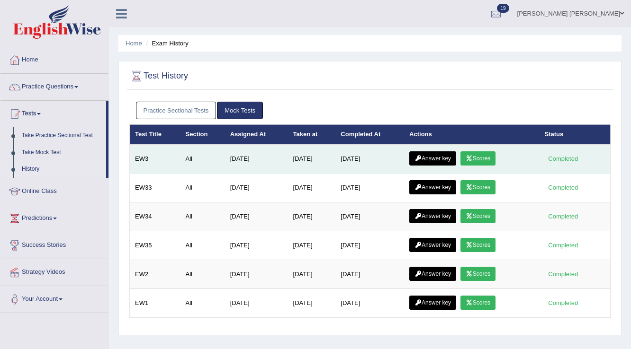
click at [447, 155] on link "Answer key" at bounding box center [432, 159] width 47 height 14
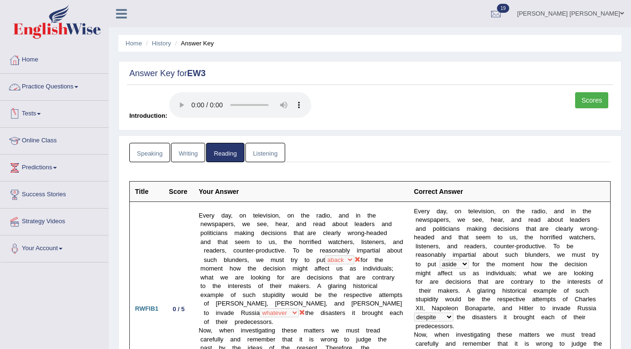
click at [40, 113] on span at bounding box center [39, 114] width 4 height 2
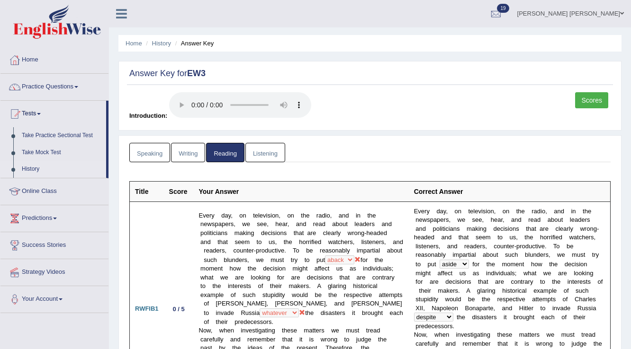
click at [31, 170] on link "History" at bounding box center [62, 169] width 89 height 17
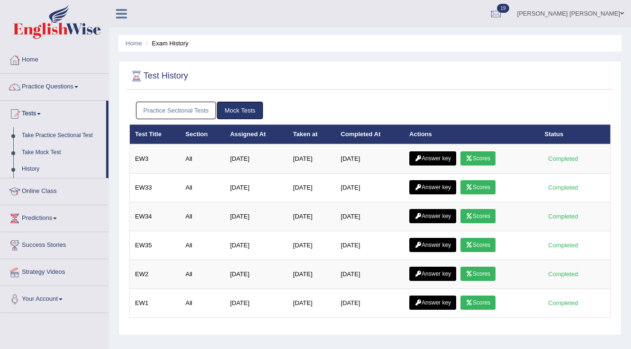
click at [188, 115] on link "Practice Sectional Tests" at bounding box center [176, 111] width 80 height 18
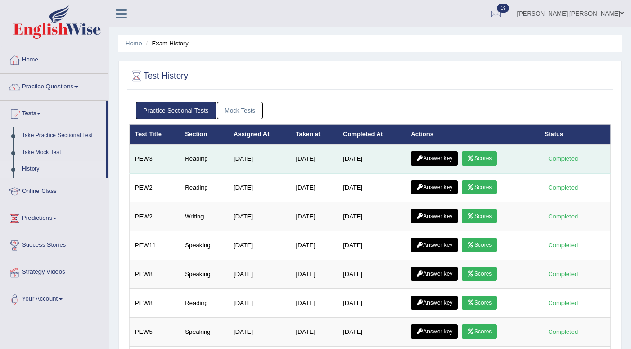
click at [439, 155] on link "Answer key" at bounding box center [434, 159] width 47 height 14
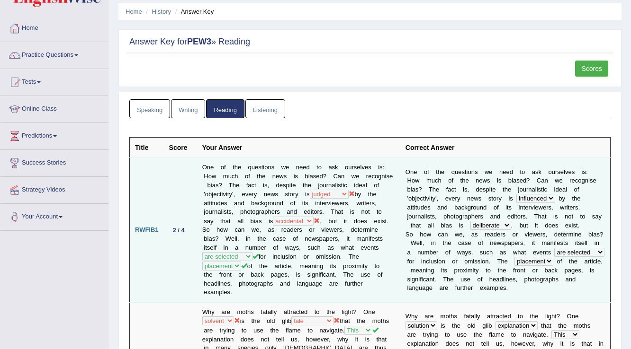
scroll to position [76, 0]
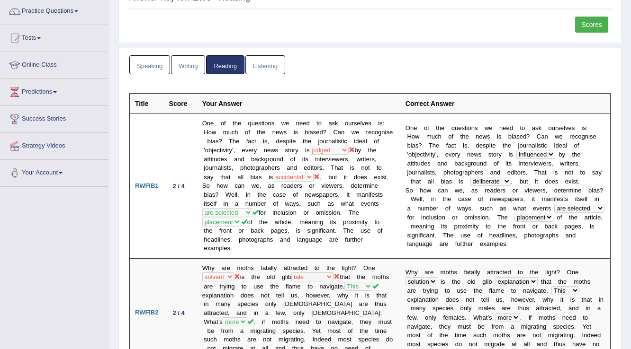
click at [153, 69] on link "Speaking" at bounding box center [149, 64] width 41 height 19
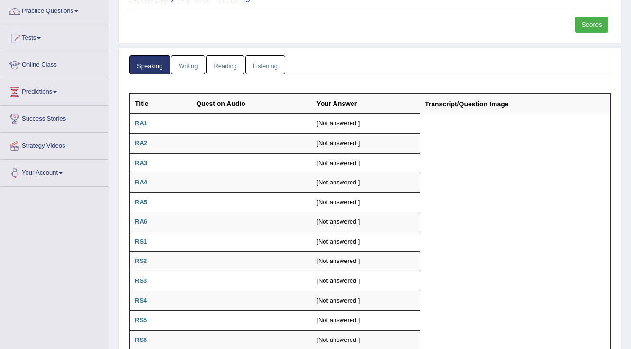
click at [188, 68] on link "Writing" at bounding box center [188, 64] width 34 height 19
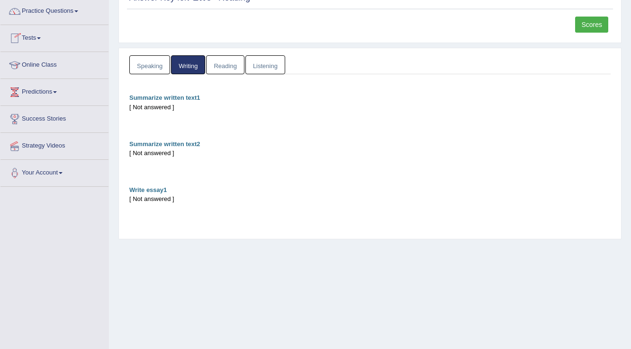
click at [38, 39] on link "Tests" at bounding box center [54, 37] width 108 height 24
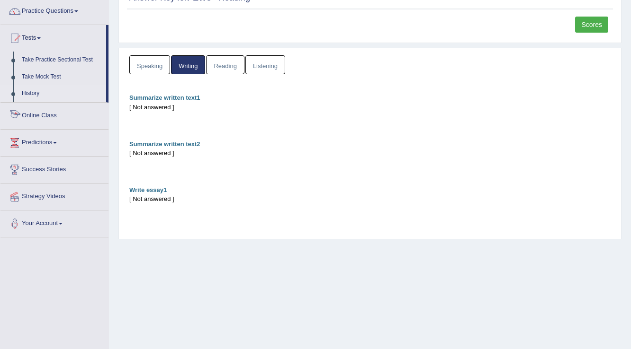
click at [33, 94] on link "History" at bounding box center [62, 93] width 89 height 17
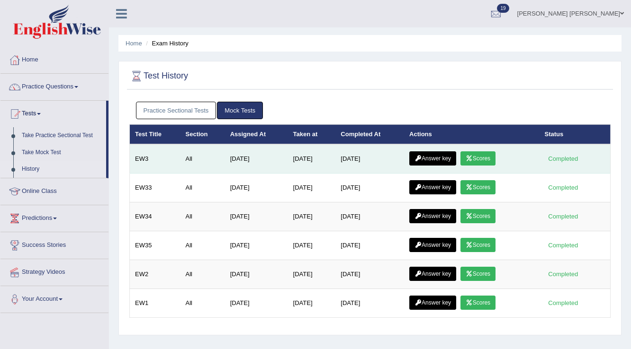
click at [443, 157] on link "Answer key" at bounding box center [432, 159] width 47 height 14
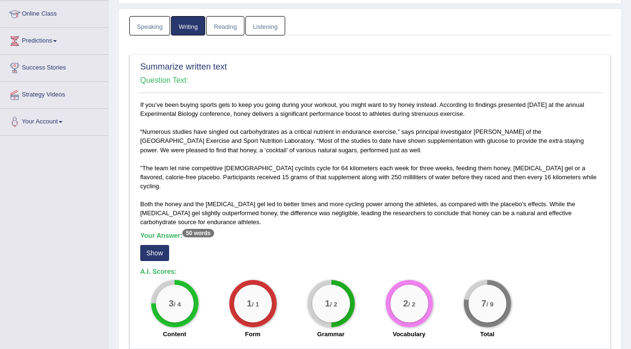
scroll to position [114, 0]
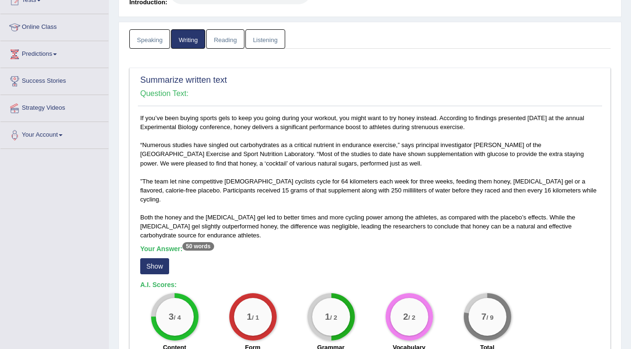
click at [152, 259] on button "Show" at bounding box center [154, 267] width 29 height 16
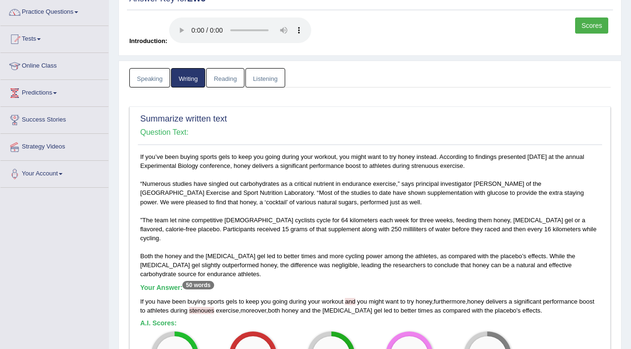
scroll to position [76, 0]
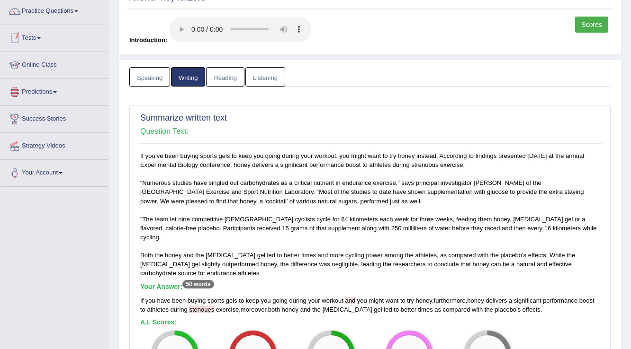
click at [27, 37] on link "Tests" at bounding box center [54, 37] width 108 height 24
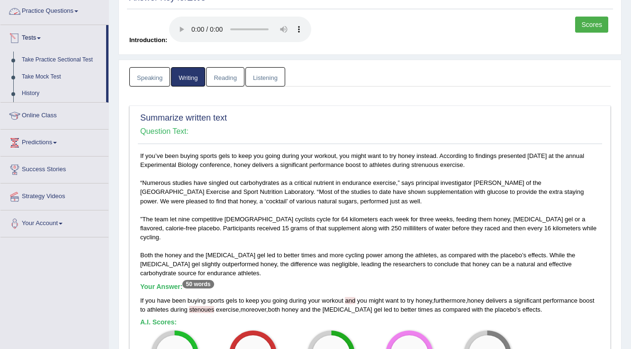
click at [58, 10] on link "Practice Questions" at bounding box center [54, 10] width 108 height 24
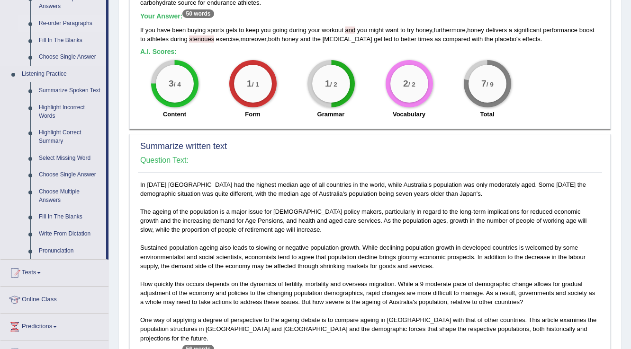
scroll to position [417, 0]
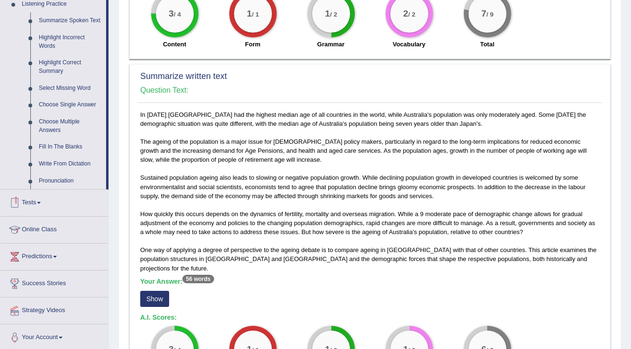
click at [36, 205] on link "Tests" at bounding box center [54, 202] width 108 height 24
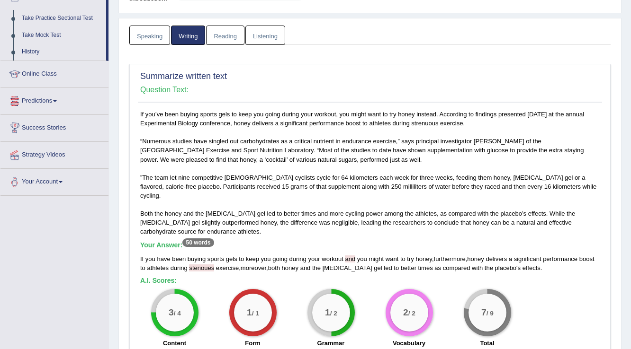
scroll to position [103, 0]
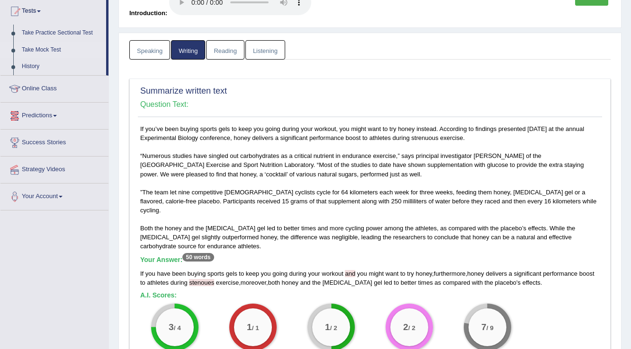
click at [42, 49] on link "Take Mock Test" at bounding box center [62, 50] width 89 height 17
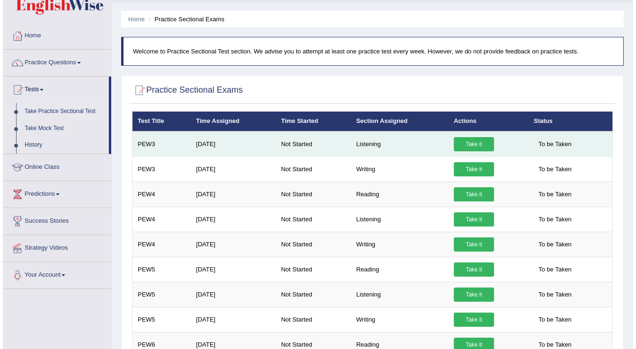
scroll to position [38, 0]
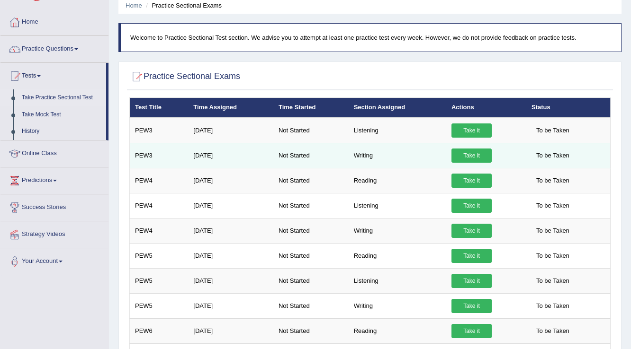
click at [477, 154] on link "Take it" at bounding box center [471, 156] width 40 height 14
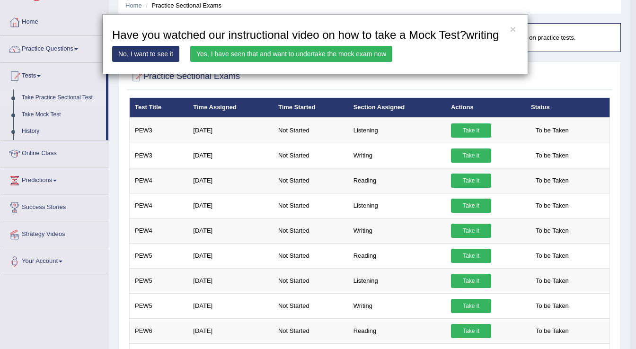
click at [317, 55] on link "Yes, I have seen that and want to undertake the mock exam now" at bounding box center [291, 54] width 202 height 16
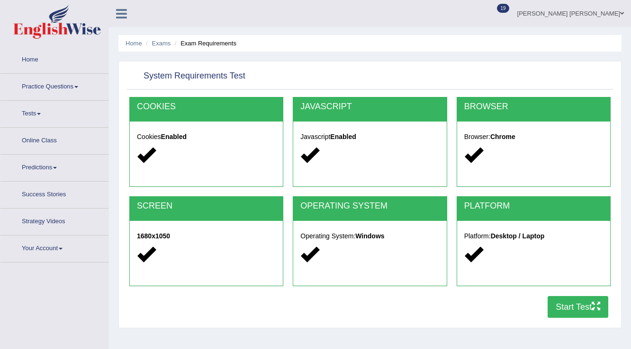
click at [582, 313] on button "Start Test" at bounding box center [577, 307] width 61 height 22
